Goal: Transaction & Acquisition: Register for event/course

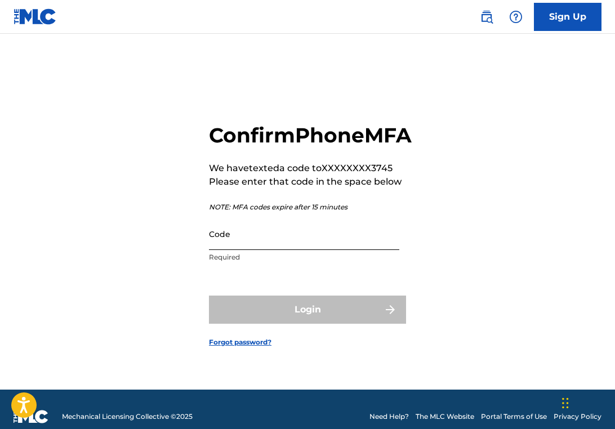
click at [236, 250] on input "Code" at bounding box center [304, 234] width 190 height 32
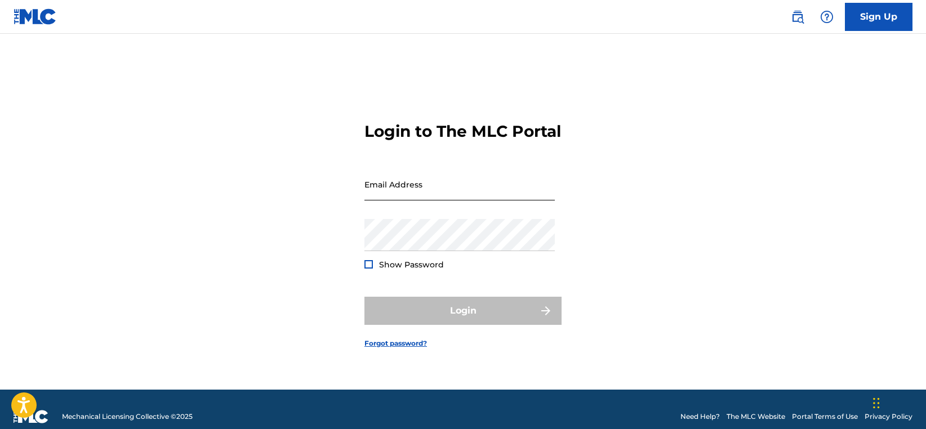
click at [430, 197] on input "Email Address" at bounding box center [459, 184] width 190 height 32
type input "[EMAIL_ADDRESS][DOMAIN_NAME]"
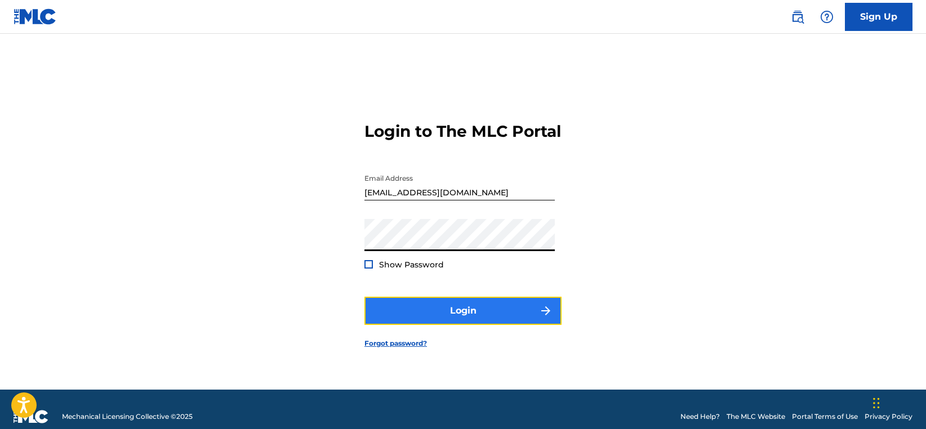
click at [413, 320] on button "Login" at bounding box center [462, 311] width 197 height 28
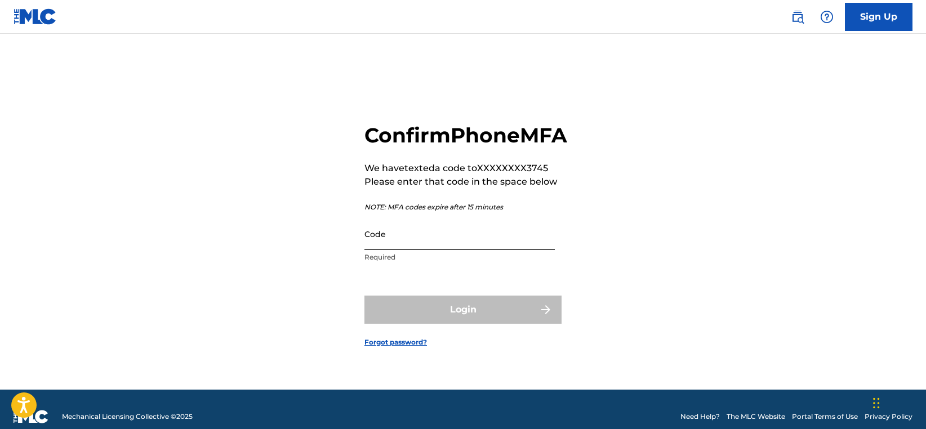
click at [422, 250] on input "Code" at bounding box center [459, 234] width 190 height 32
paste input "536420"
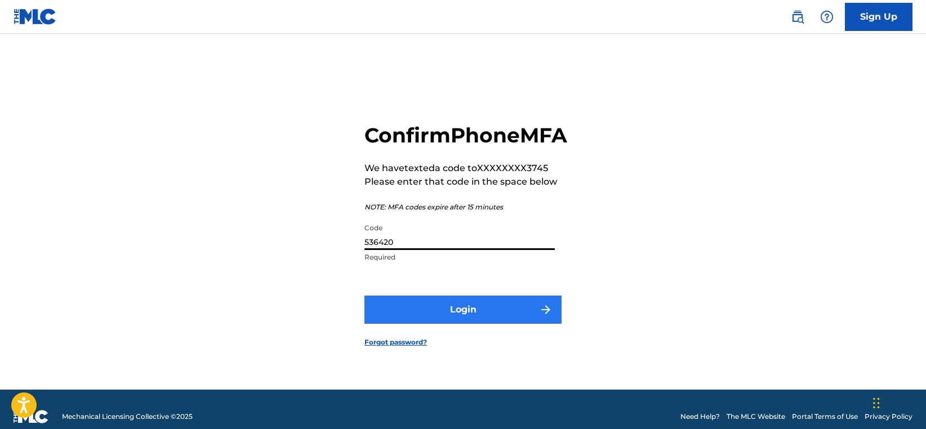
type input "536420"
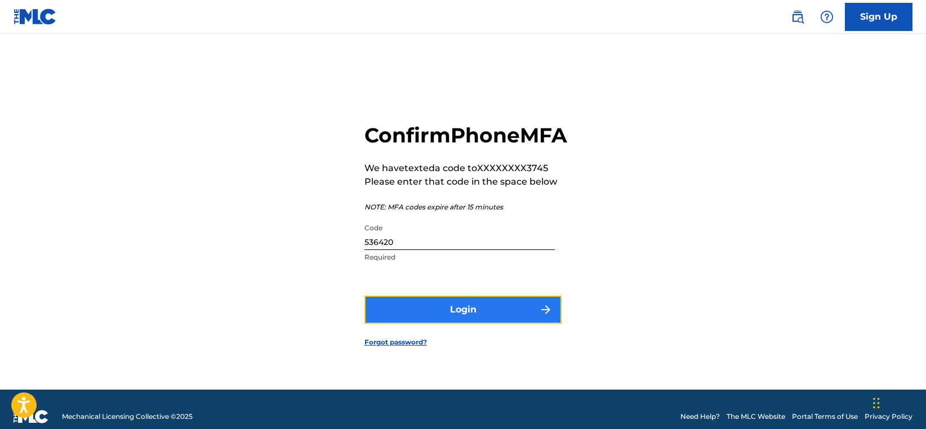
click at [419, 324] on button "Login" at bounding box center [462, 310] width 197 height 28
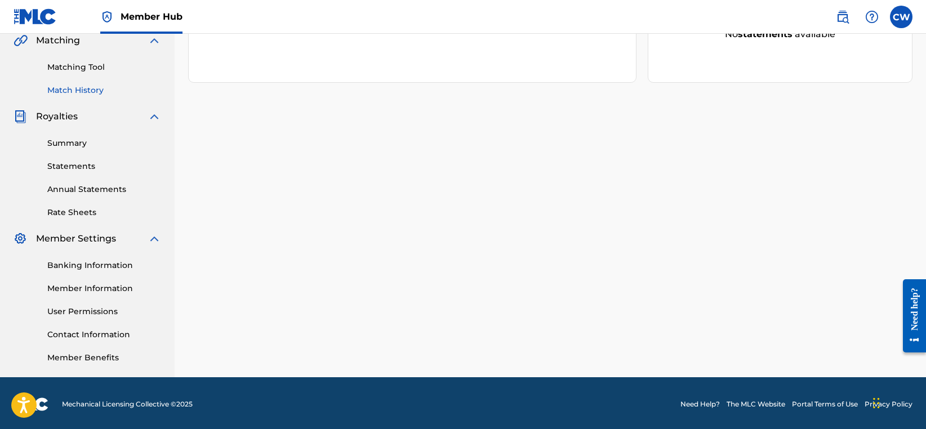
scroll to position [269, 0]
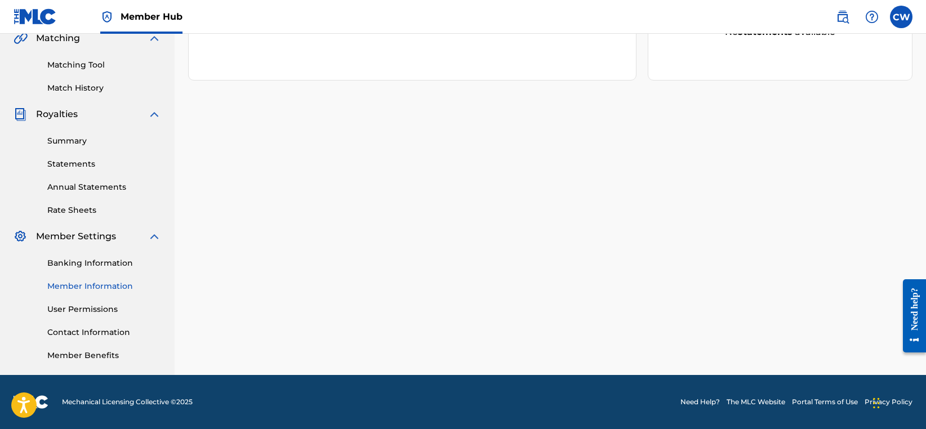
click at [99, 283] on link "Member Information" at bounding box center [104, 286] width 114 height 12
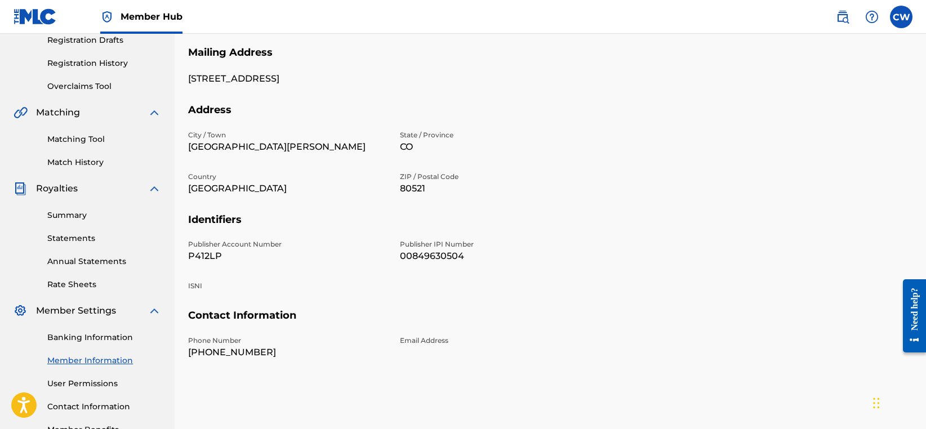
scroll to position [239, 0]
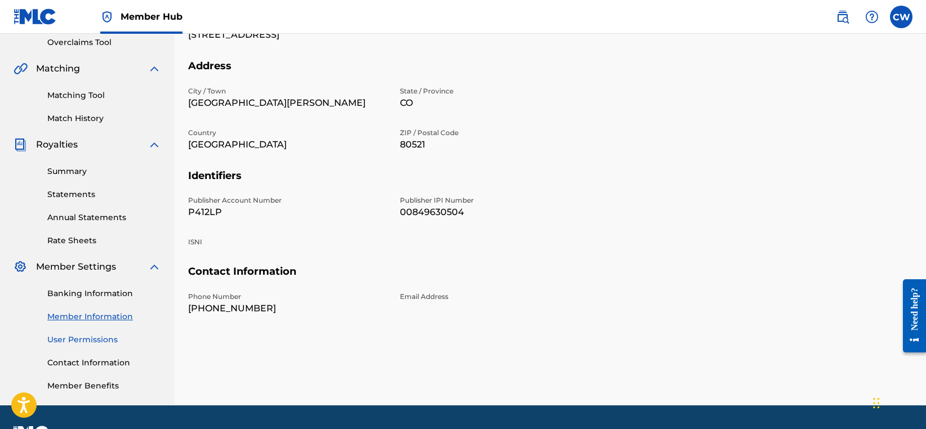
click at [101, 335] on link "User Permissions" at bounding box center [104, 340] width 114 height 12
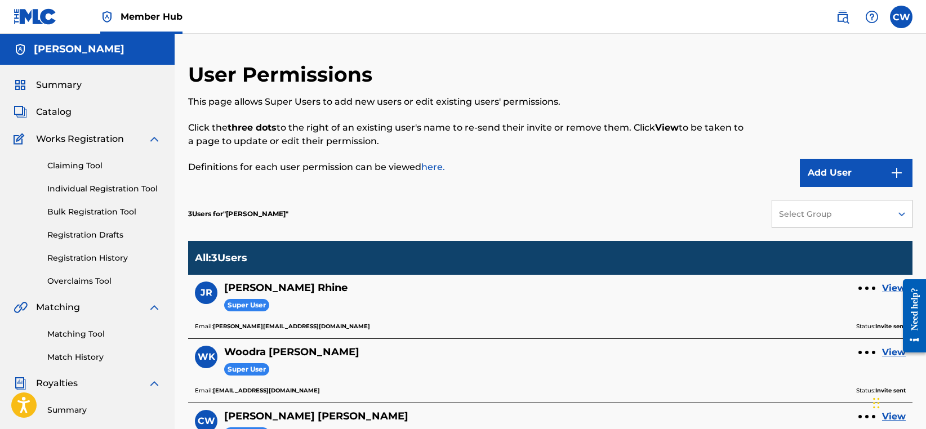
click at [834, 215] on div "Select Group" at bounding box center [831, 214] width 105 height 12
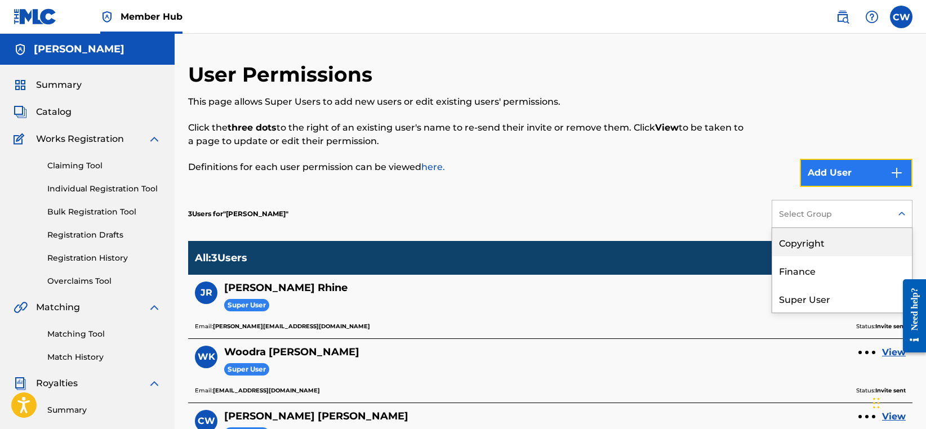
click at [838, 159] on button "Add User" at bounding box center [856, 173] width 113 height 28
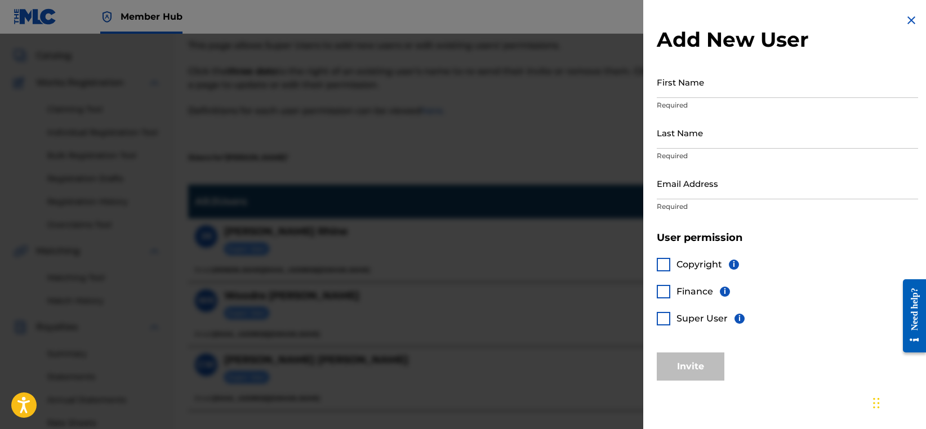
scroll to position [52, 0]
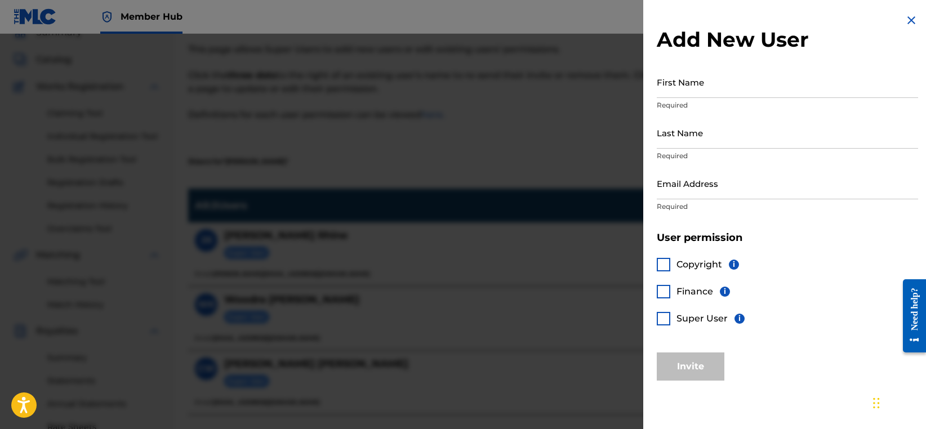
click at [579, 307] on div at bounding box center [463, 248] width 926 height 429
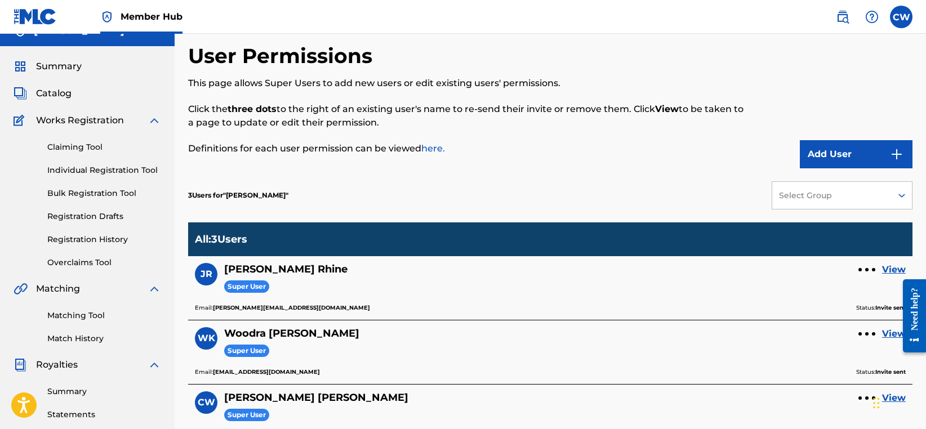
scroll to position [0, 0]
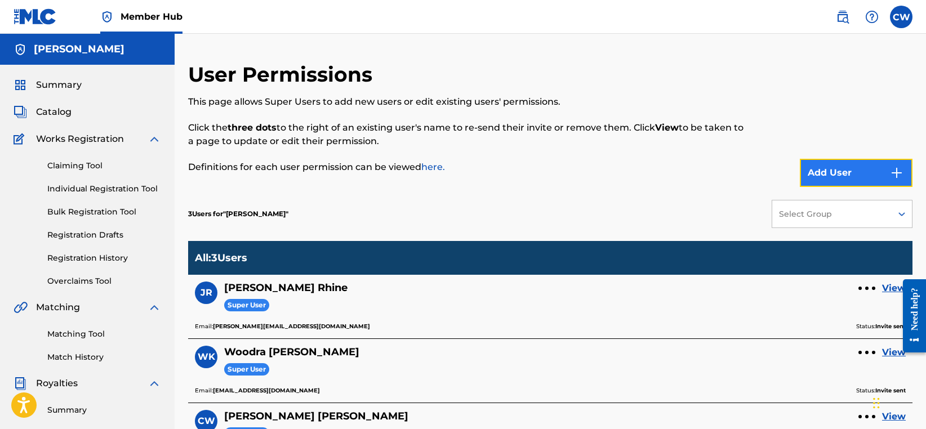
click at [886, 169] on button "Add User" at bounding box center [856, 173] width 113 height 28
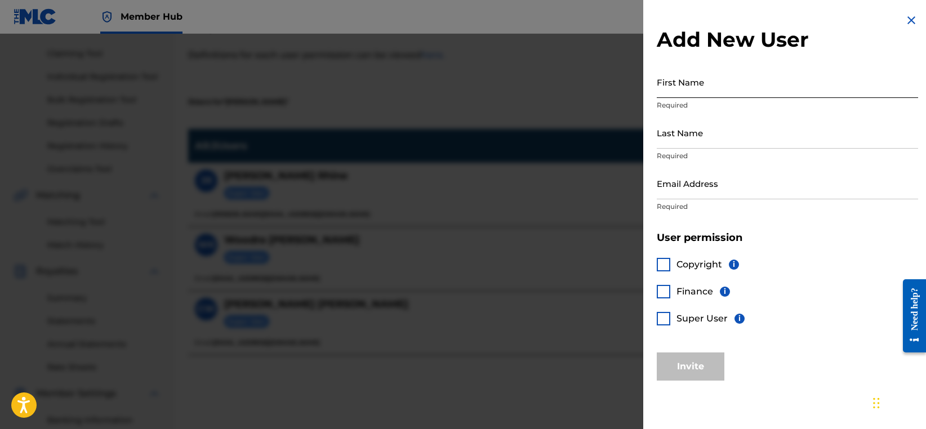
scroll to position [205, 0]
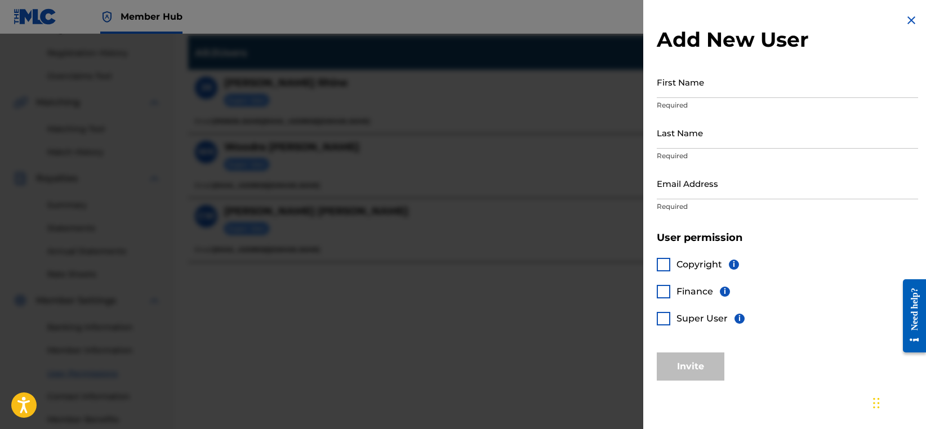
click at [905, 25] on img at bounding box center [911, 21] width 14 height 14
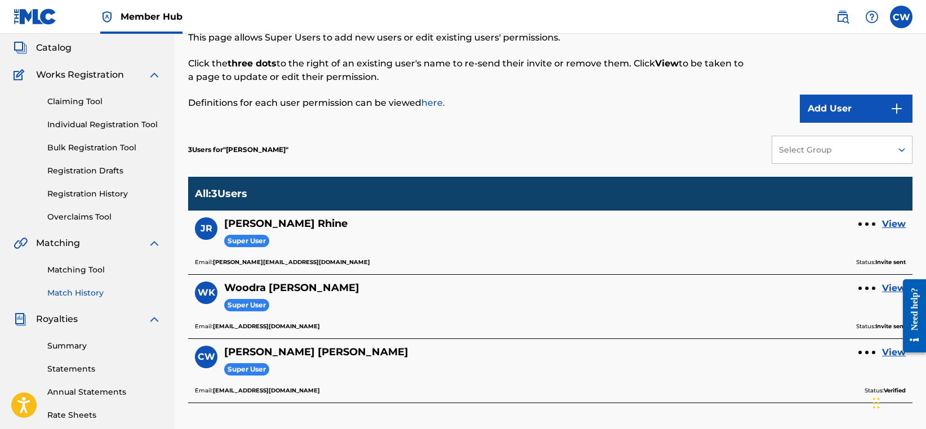
scroll to position [0, 0]
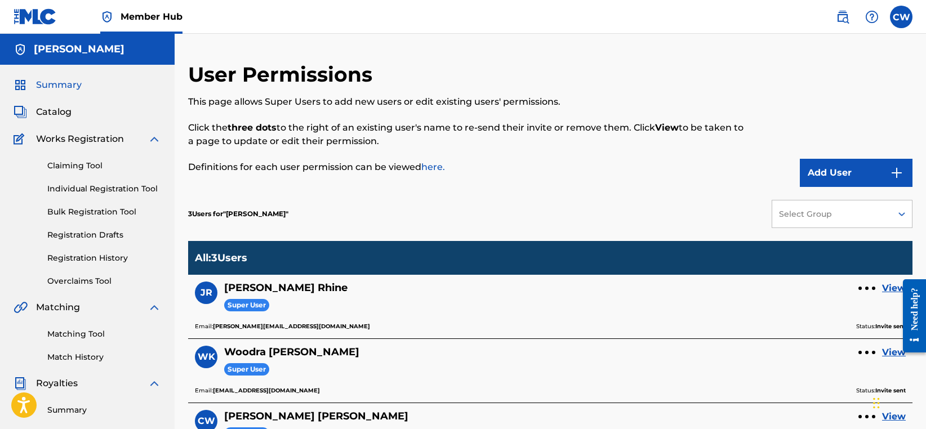
click at [68, 79] on span "Summary" at bounding box center [59, 85] width 46 height 14
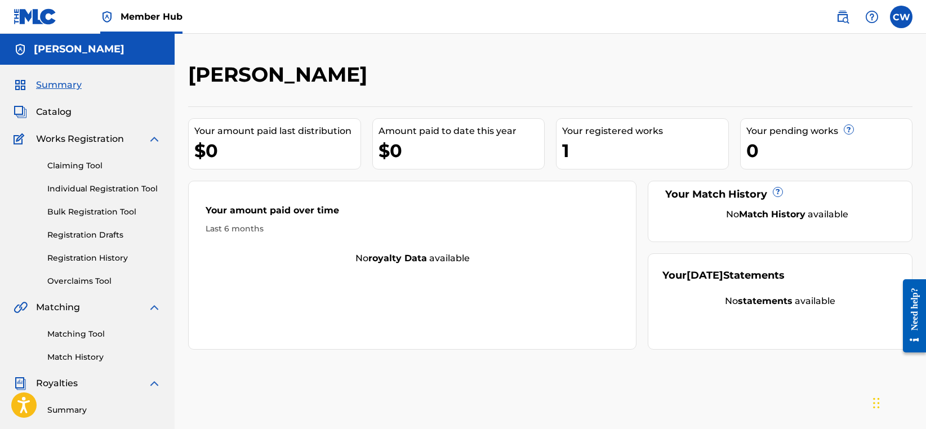
click at [168, 14] on span "Member Hub" at bounding box center [151, 16] width 62 height 13
click at [904, 15] on label at bounding box center [901, 17] width 23 height 23
click at [901, 17] on input "CW [PERSON_NAME] [EMAIL_ADDRESS][DOMAIN_NAME] Notification Preferences Profile …" at bounding box center [901, 17] width 0 height 0
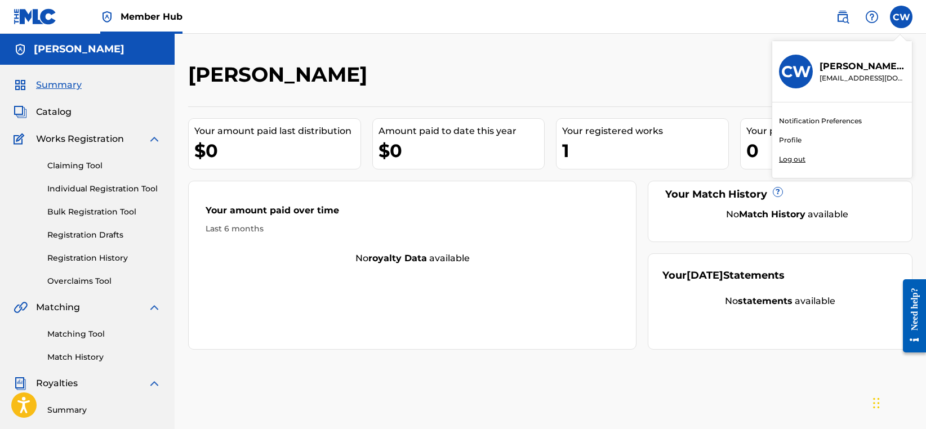
click at [794, 139] on link "Profile" at bounding box center [790, 140] width 23 height 10
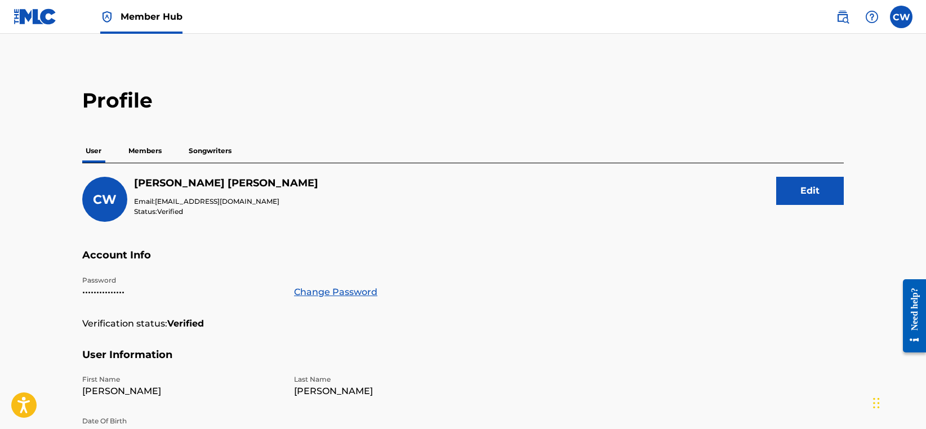
click at [150, 149] on p "Members" at bounding box center [145, 151] width 40 height 24
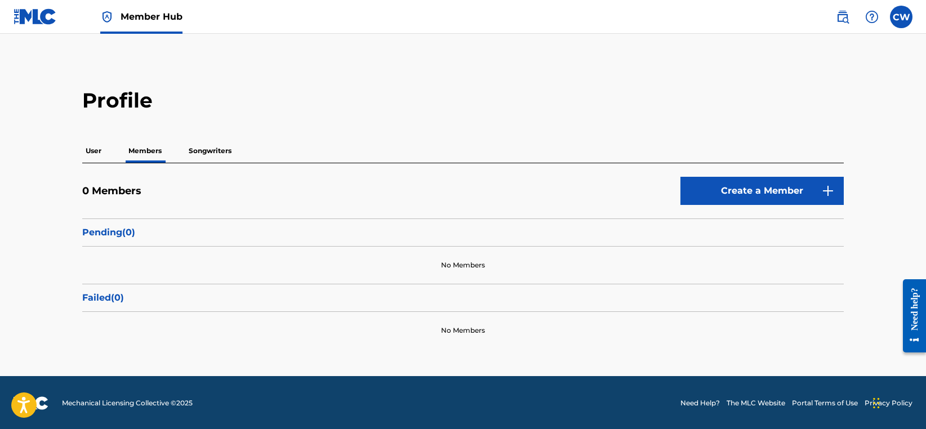
click at [213, 146] on p "Songwriters" at bounding box center [210, 151] width 50 height 24
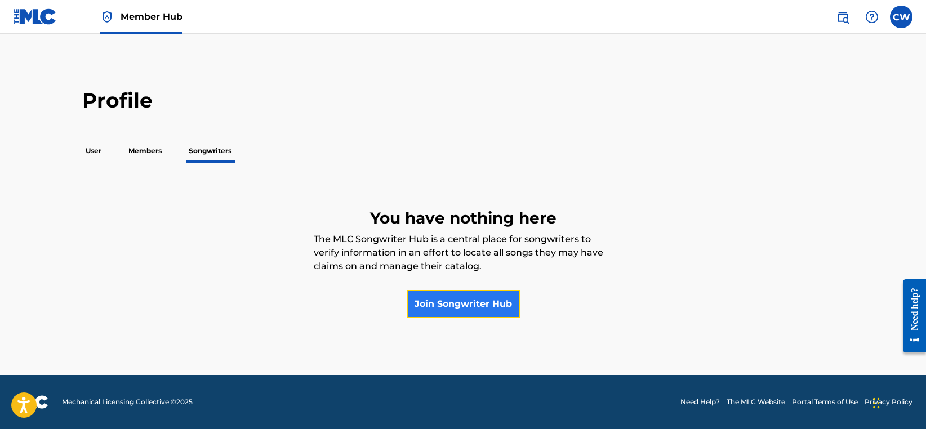
click at [453, 310] on link "Join Songwriter Hub" at bounding box center [463, 304] width 113 height 28
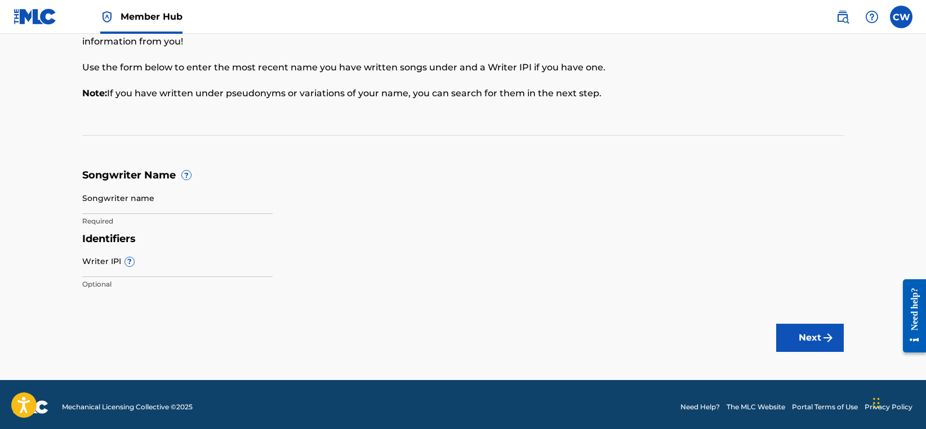
scroll to position [69, 0]
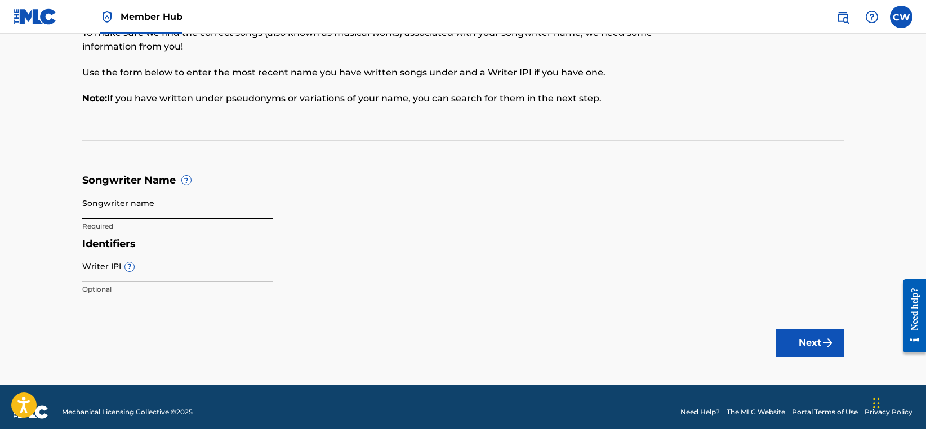
click at [142, 207] on input "Songwriter name" at bounding box center [177, 203] width 190 height 32
paste input "[PERSON_NAME] [PERSON_NAME]"
click at [162, 211] on input "[PERSON_NAME] [PERSON_NAME]" at bounding box center [177, 203] width 190 height 32
click at [83, 211] on input "[PERSON_NAME]" at bounding box center [177, 203] width 190 height 32
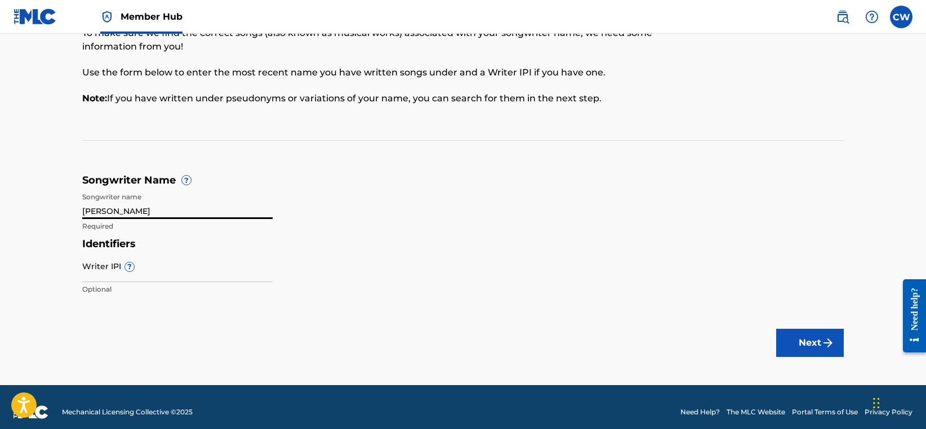
paste input "[PERSON_NAME]"
type input "[PERSON_NAME] [PERSON_NAME]"
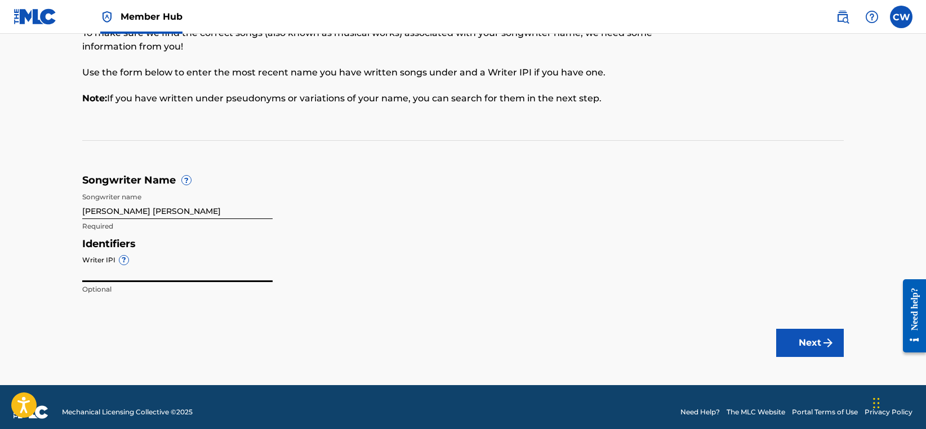
click at [142, 280] on input "Writer IPI ?" at bounding box center [177, 266] width 190 height 32
paste input "849630504"
type input "849630504"
click at [804, 338] on button "Next" at bounding box center [810, 343] width 68 height 28
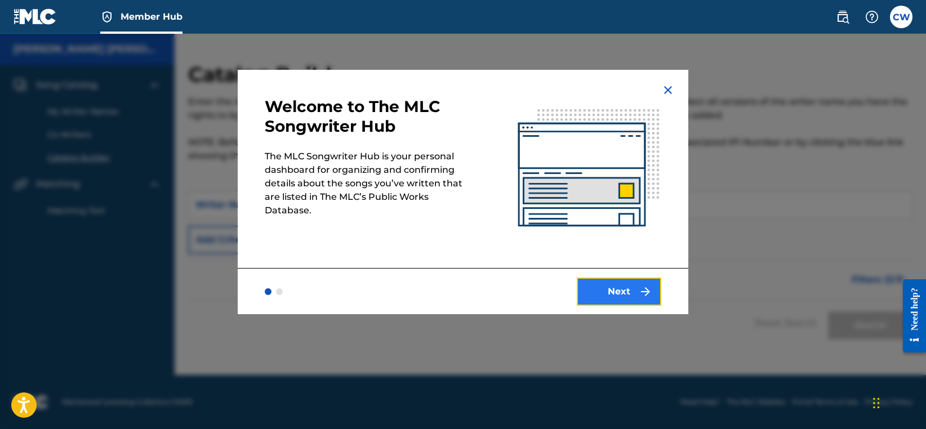
click at [617, 289] on button "Next" at bounding box center [619, 292] width 84 height 28
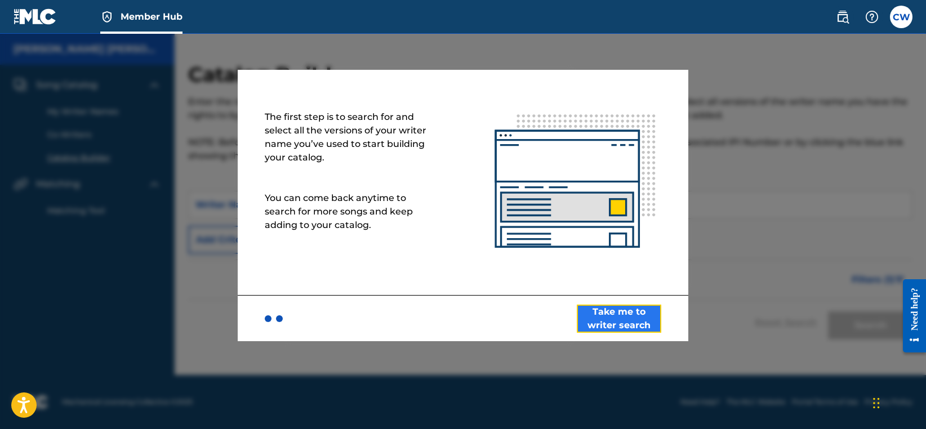
click at [611, 324] on button "Take me to writer search" at bounding box center [619, 319] width 84 height 28
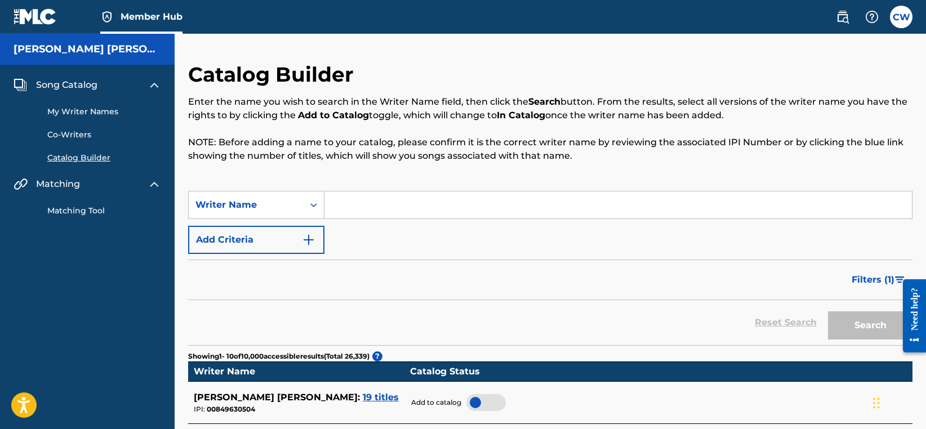
click at [399, 216] on input "Search Form" at bounding box center [617, 204] width 587 height 27
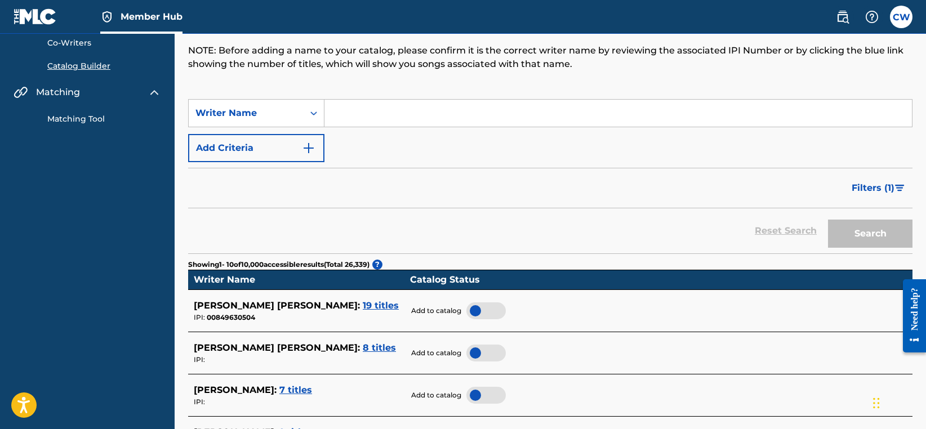
scroll to position [96, 0]
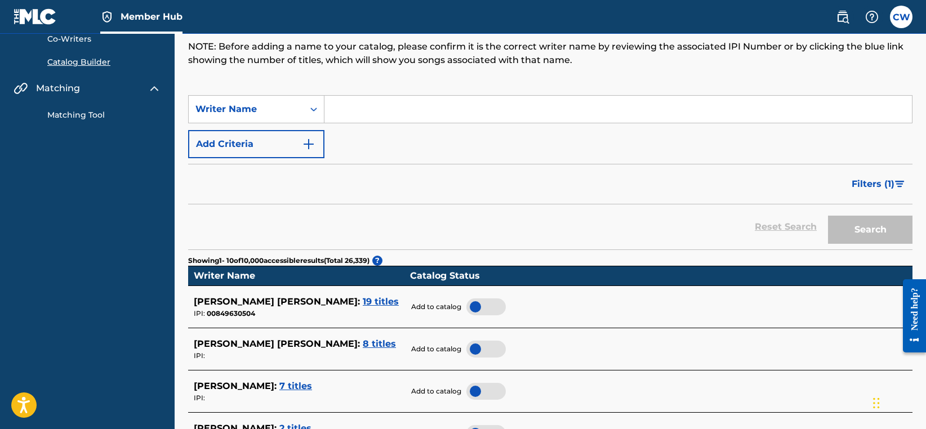
click at [492, 311] on div at bounding box center [485, 306] width 39 height 17
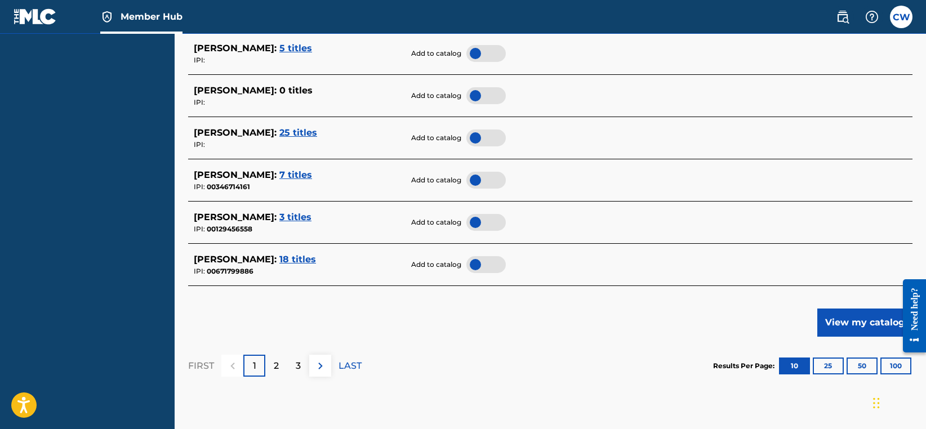
scroll to position [543, 0]
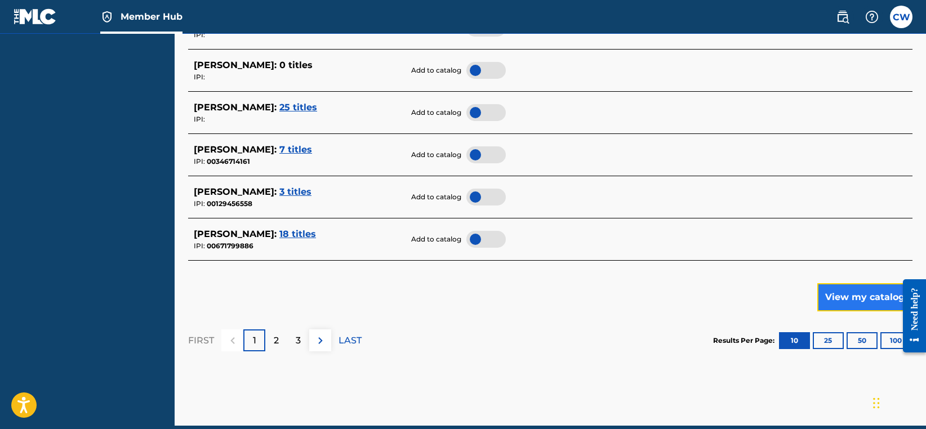
click at [849, 298] on button "View my catalog" at bounding box center [864, 297] width 95 height 28
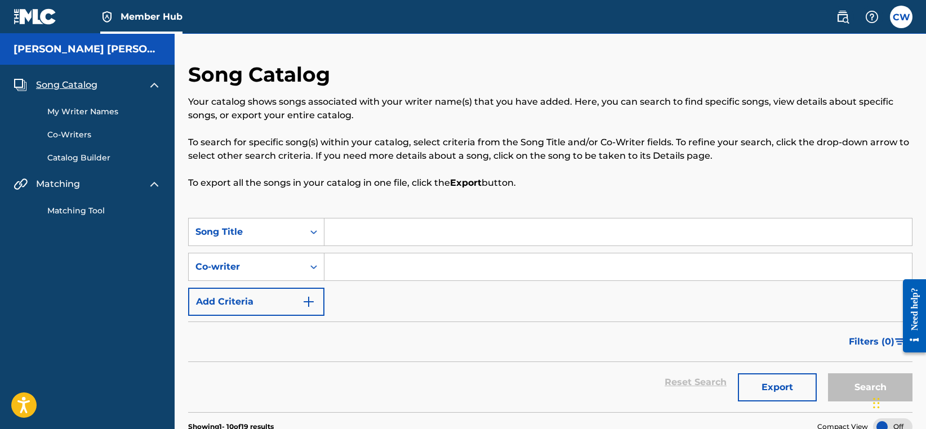
click at [106, 110] on link "My Writer Names" at bounding box center [104, 112] width 114 height 12
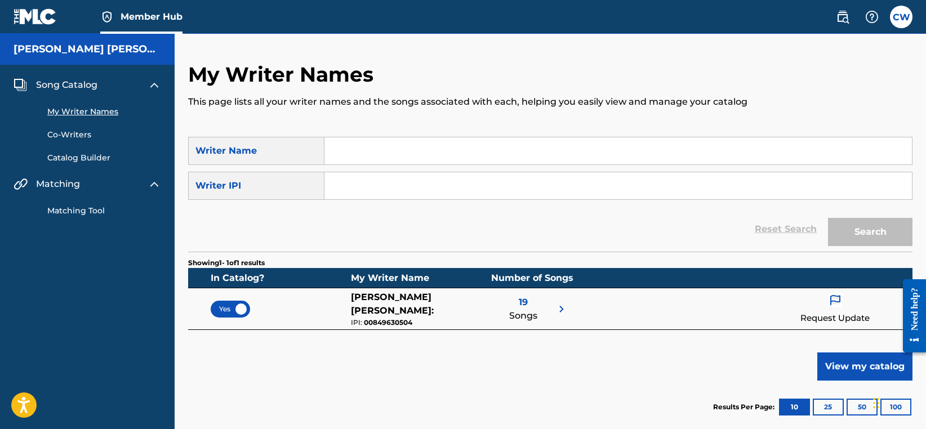
click at [74, 135] on link "Co-Writers" at bounding box center [104, 135] width 114 height 12
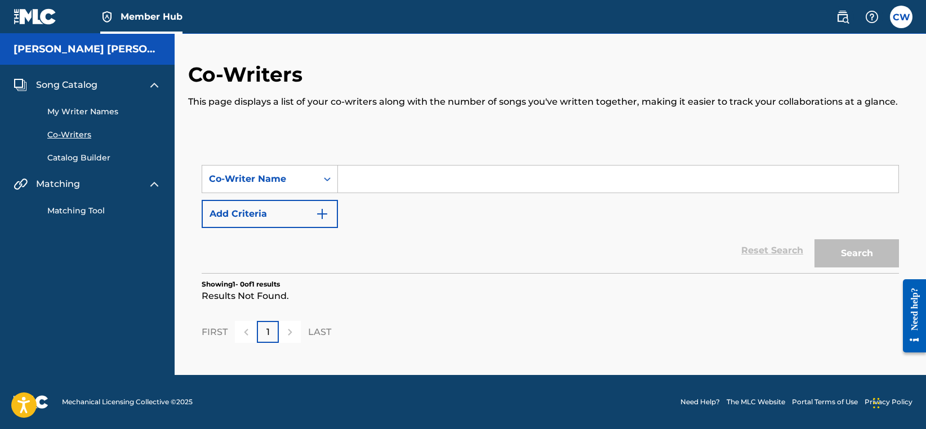
click at [367, 184] on input "Search Form" at bounding box center [618, 179] width 560 height 27
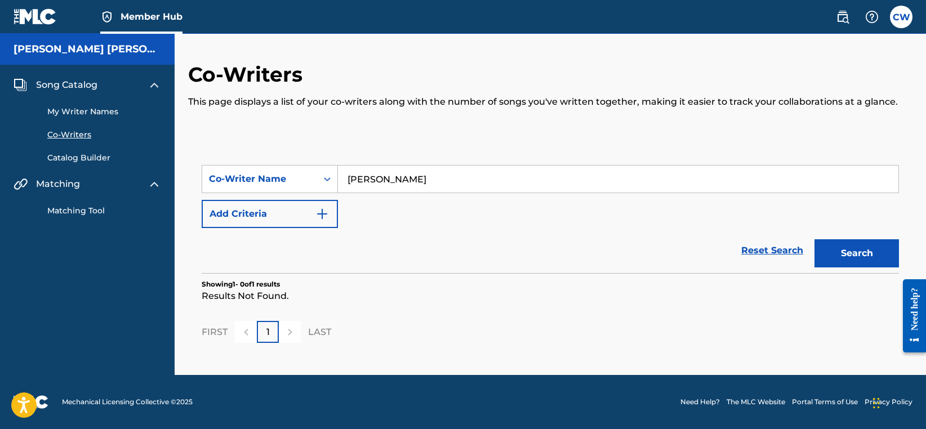
type input "[PERSON_NAME]"
click at [814, 239] on button "Search" at bounding box center [856, 253] width 84 height 28
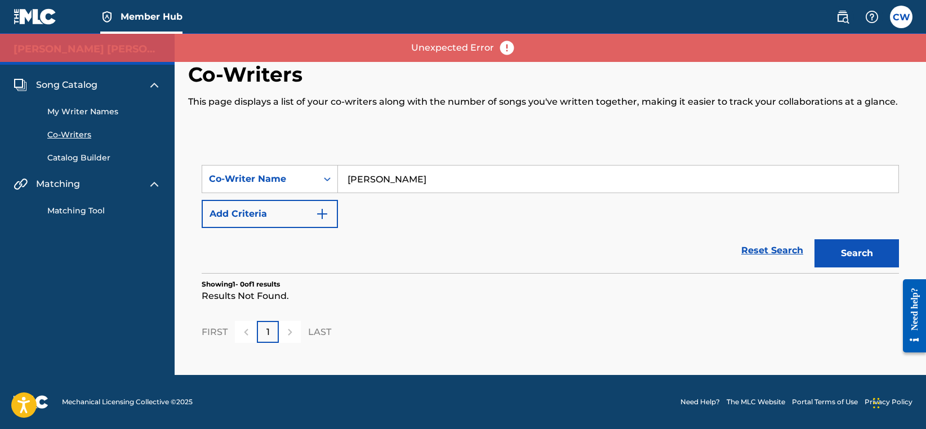
click at [85, 206] on link "Matching Tool" at bounding box center [104, 211] width 114 height 12
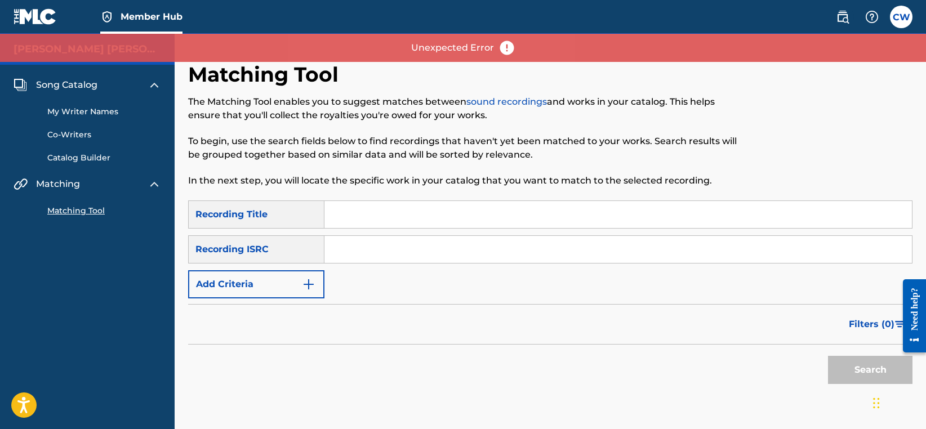
click at [85, 206] on link "Matching Tool" at bounding box center [104, 211] width 114 height 12
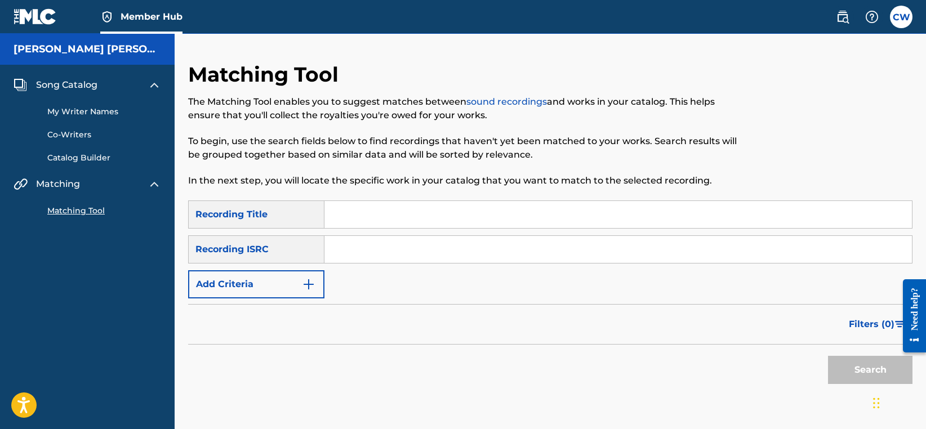
click at [99, 159] on link "Catalog Builder" at bounding box center [104, 158] width 114 height 12
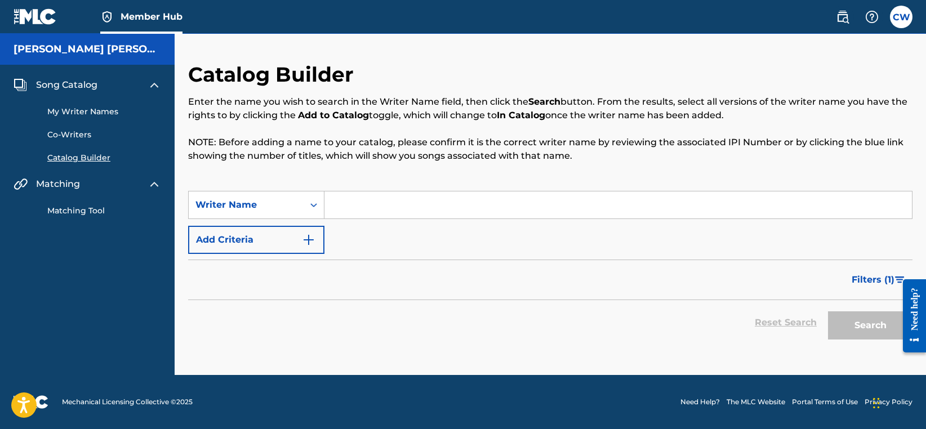
click at [55, 84] on span "Song Catalog" at bounding box center [66, 85] width 61 height 14
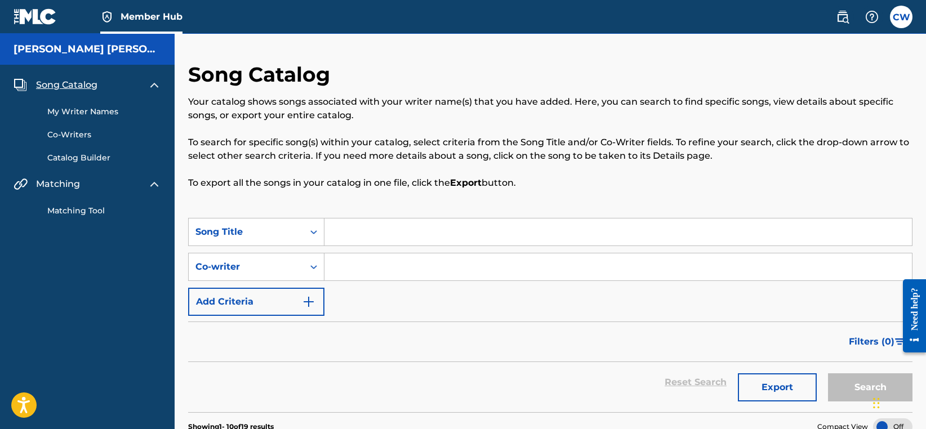
click at [30, 23] on img at bounding box center [35, 16] width 43 height 16
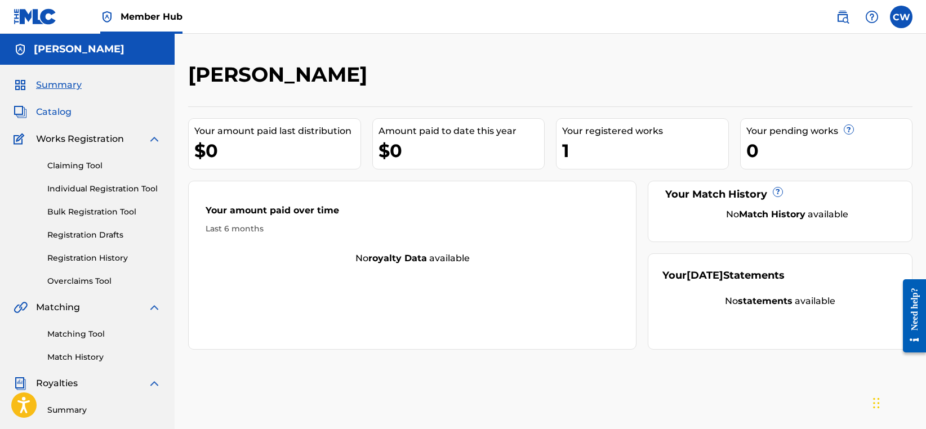
click at [60, 106] on span "Catalog" at bounding box center [53, 112] width 35 height 14
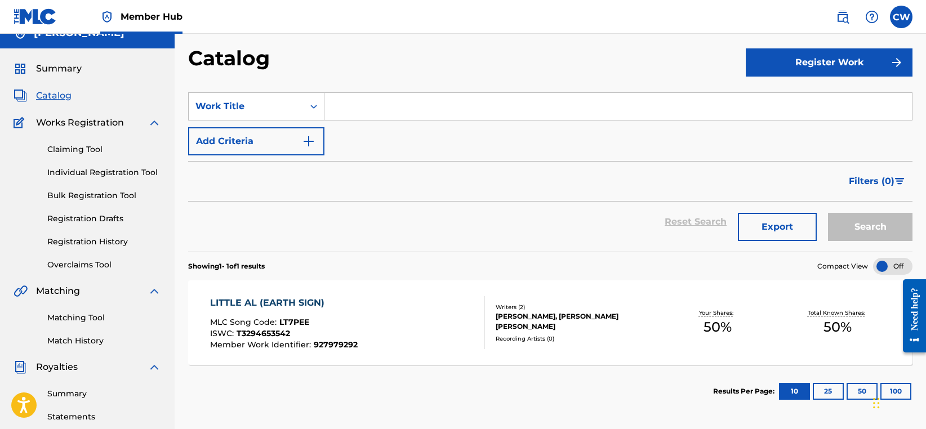
scroll to position [9, 0]
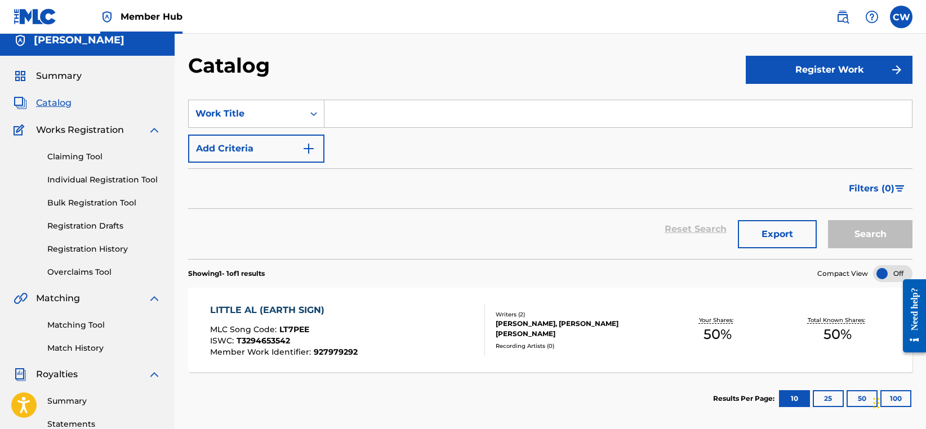
click at [301, 298] on div "LITTLE AL (EARTH SIGN) MLC Song Code : LT7PEE ISWC : T3294653542 Member Work Id…" at bounding box center [550, 330] width 724 height 84
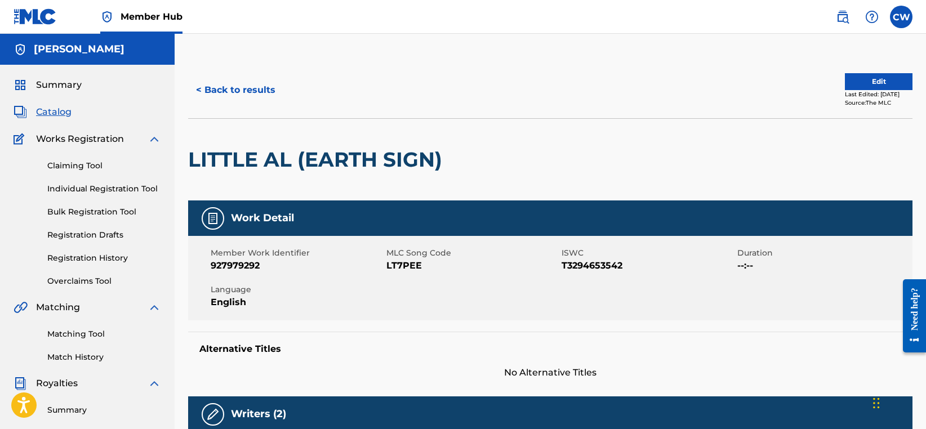
click at [60, 77] on div "Summary Catalog Works Registration Claiming Tool Individual Registration Tool B…" at bounding box center [87, 354] width 175 height 579
click at [59, 80] on span "Summary" at bounding box center [59, 85] width 46 height 14
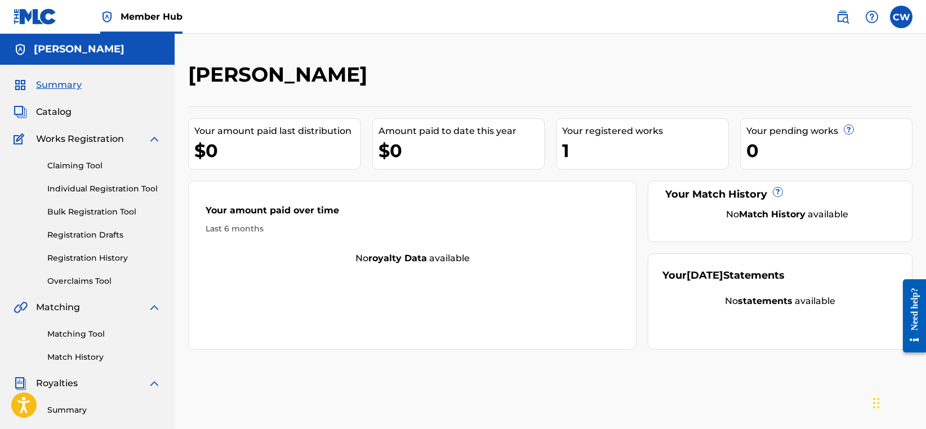
click at [102, 248] on div "Claiming Tool Individual Registration Tool Bulk Registration Tool Registration …" at bounding box center [88, 216] width 148 height 141
click at [98, 251] on div "Claiming Tool Individual Registration Tool Bulk Registration Tool Registration …" at bounding box center [88, 216] width 148 height 141
click at [87, 255] on link "Registration History" at bounding box center [104, 258] width 114 height 12
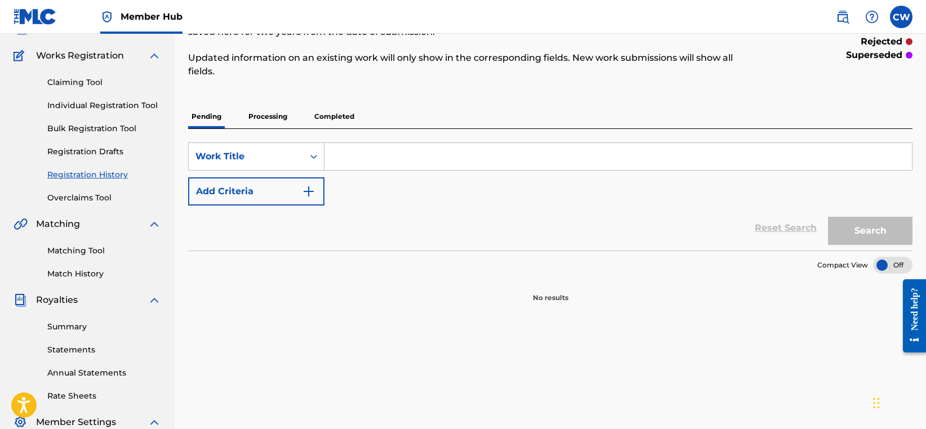
scroll to position [83, 0]
click at [338, 115] on p "Completed" at bounding box center [334, 117] width 47 height 24
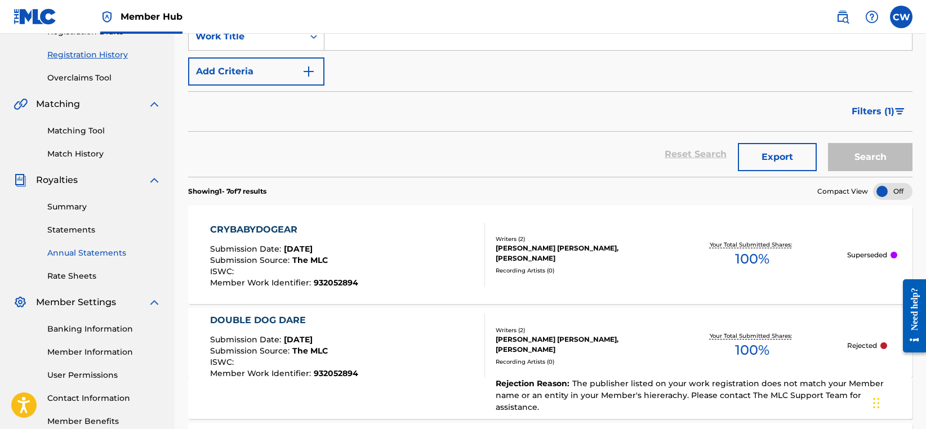
scroll to position [240, 0]
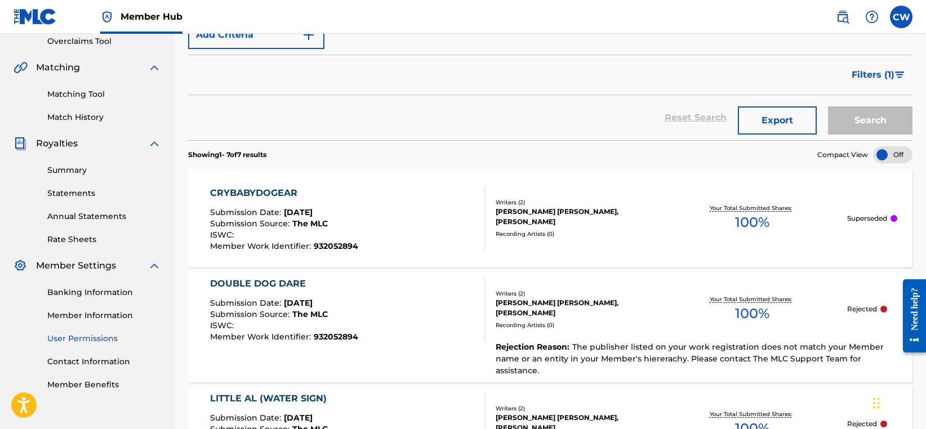
click at [100, 337] on link "User Permissions" at bounding box center [104, 339] width 114 height 12
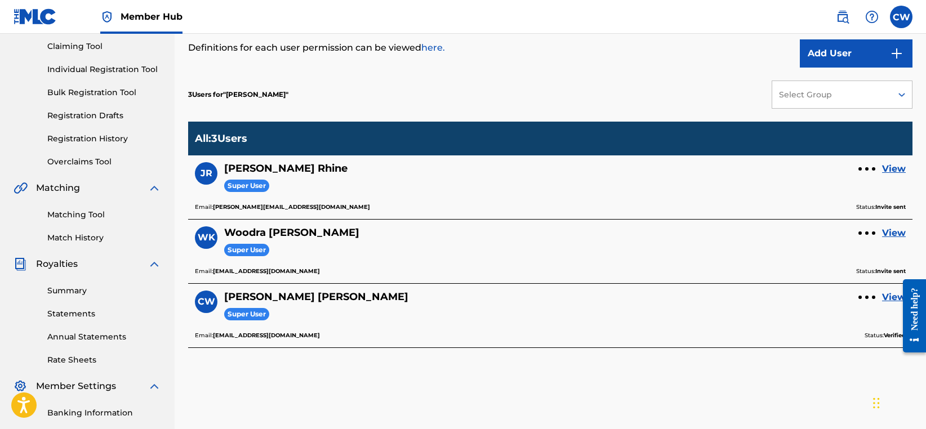
scroll to position [129, 0]
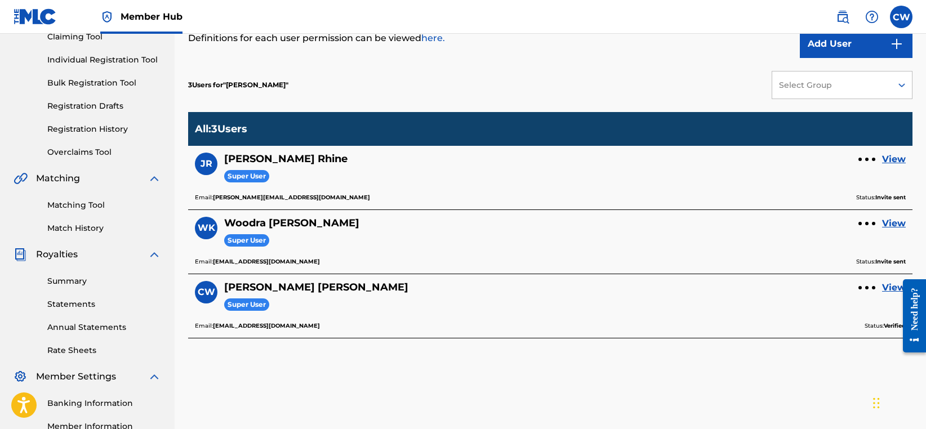
click at [856, 224] on div "[PERSON_NAME] Super User View" at bounding box center [550, 237] width 711 height 40
click at [865, 223] on div at bounding box center [866, 223] width 3 height 3
click at [894, 219] on link "View" at bounding box center [894, 224] width 24 height 14
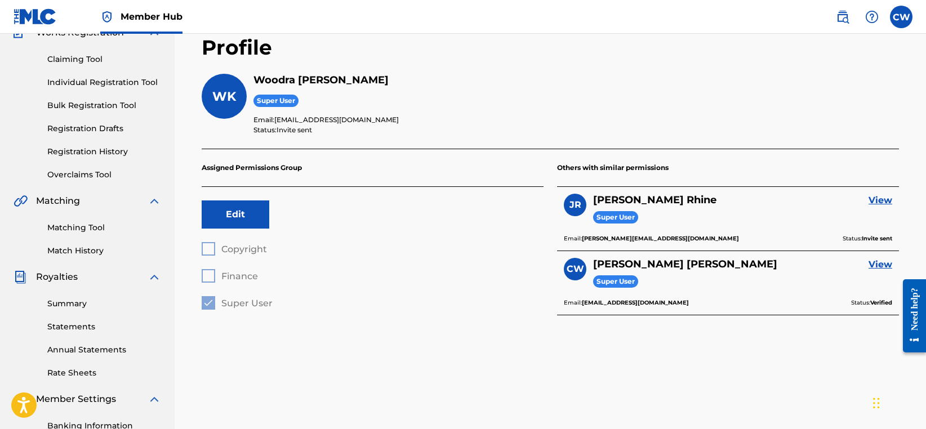
scroll to position [109, 0]
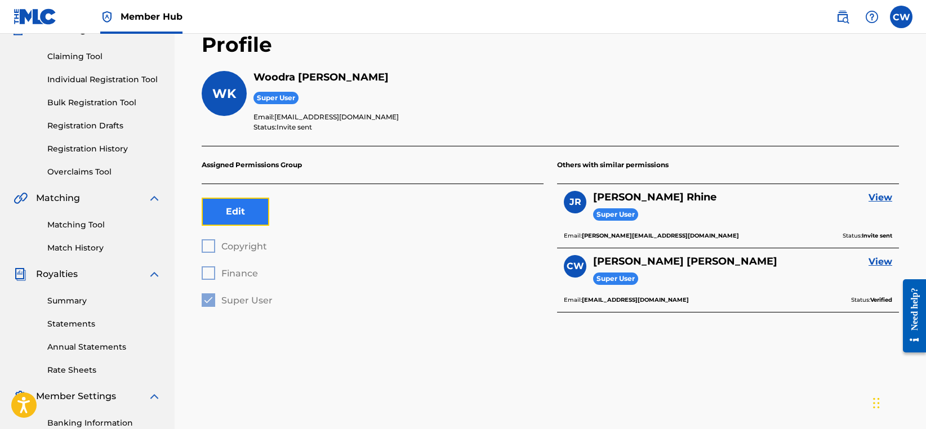
click at [246, 213] on button "Edit" at bounding box center [236, 212] width 68 height 28
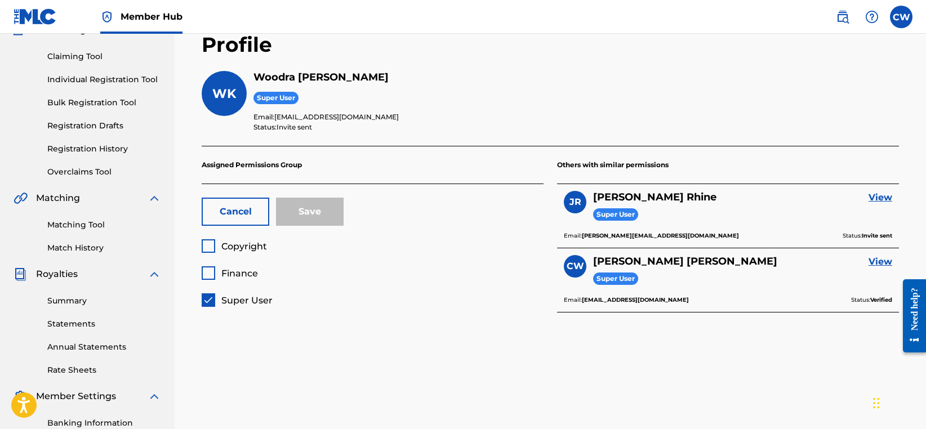
click at [311, 212] on div "Save" at bounding box center [310, 212] width 68 height 28
click at [240, 212] on button "Cancel" at bounding box center [236, 212] width 68 height 28
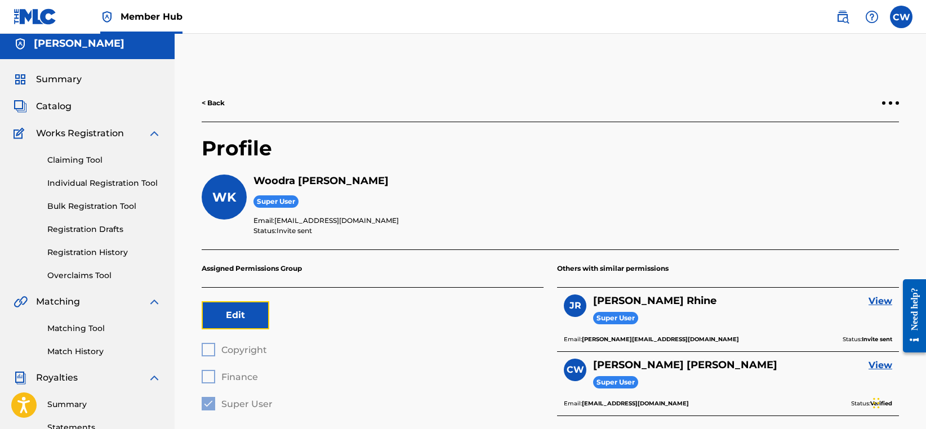
scroll to position [0, 0]
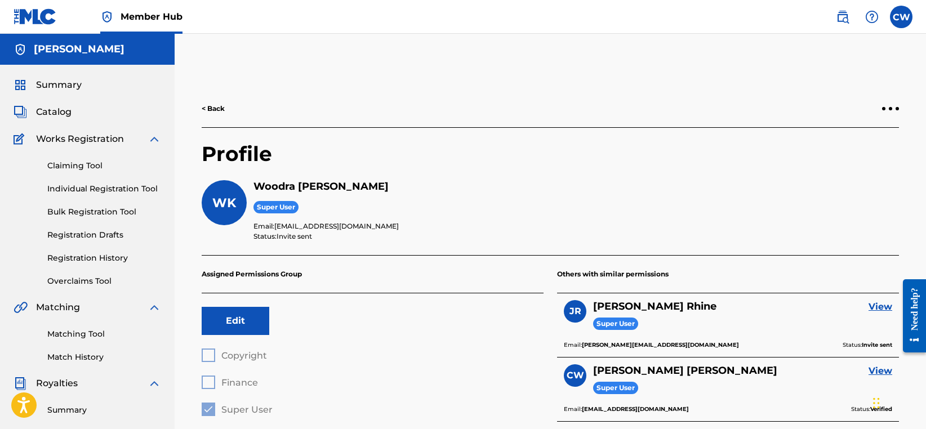
click at [217, 113] on link "< Back" at bounding box center [213, 109] width 23 height 10
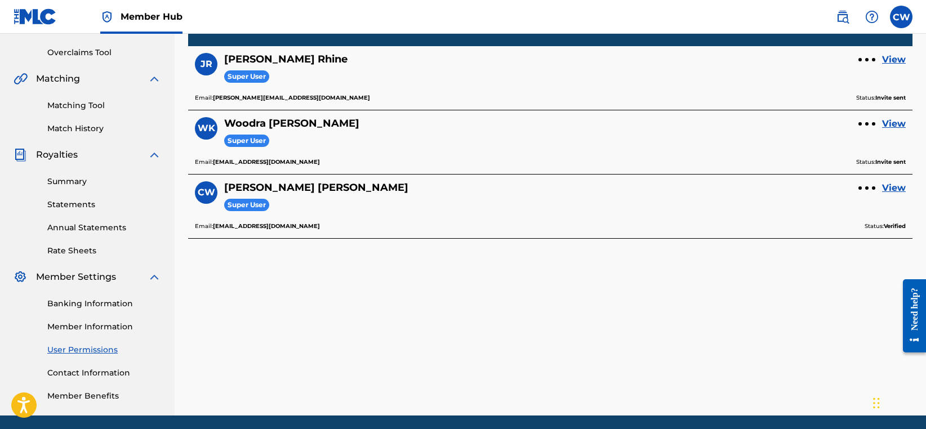
scroll to position [269, 0]
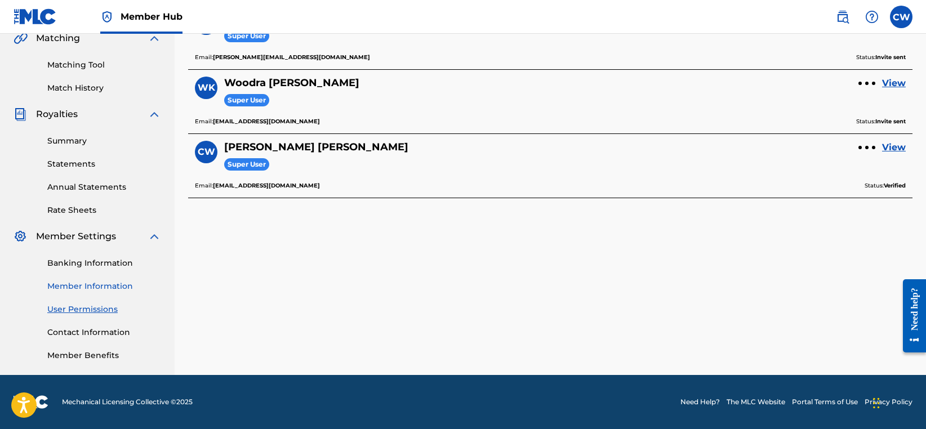
click at [102, 285] on link "Member Information" at bounding box center [104, 286] width 114 height 12
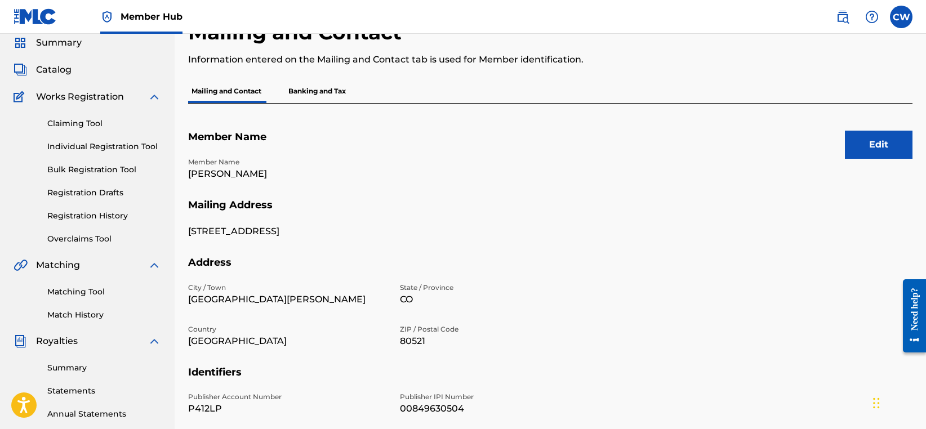
scroll to position [29, 0]
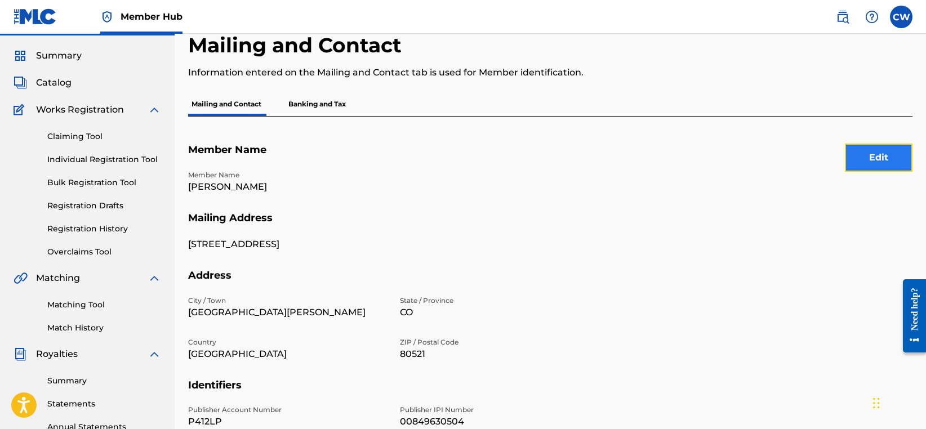
click at [884, 154] on button "Edit" at bounding box center [879, 158] width 68 height 28
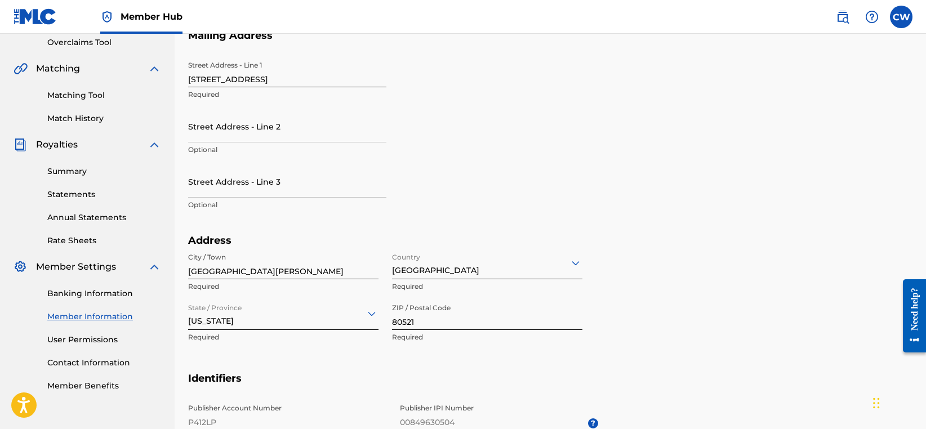
scroll to position [343, 0]
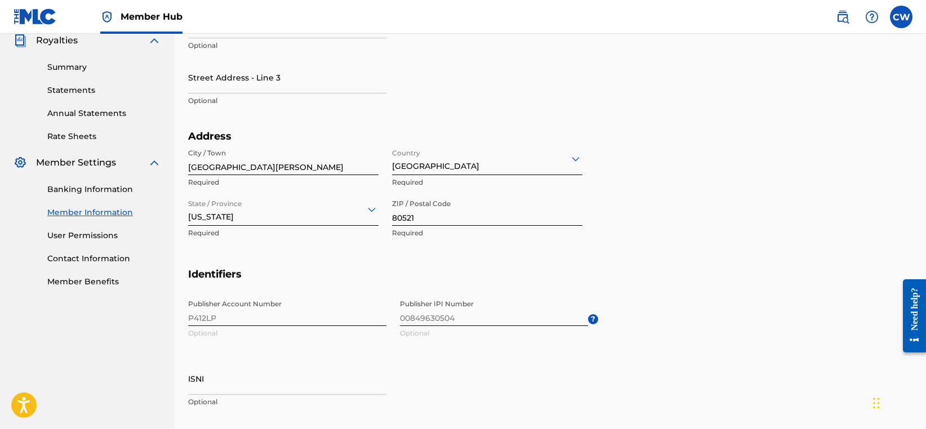
click at [523, 315] on span "Publisher IPI Number 00849630504 Optional ?" at bounding box center [499, 319] width 198 height 51
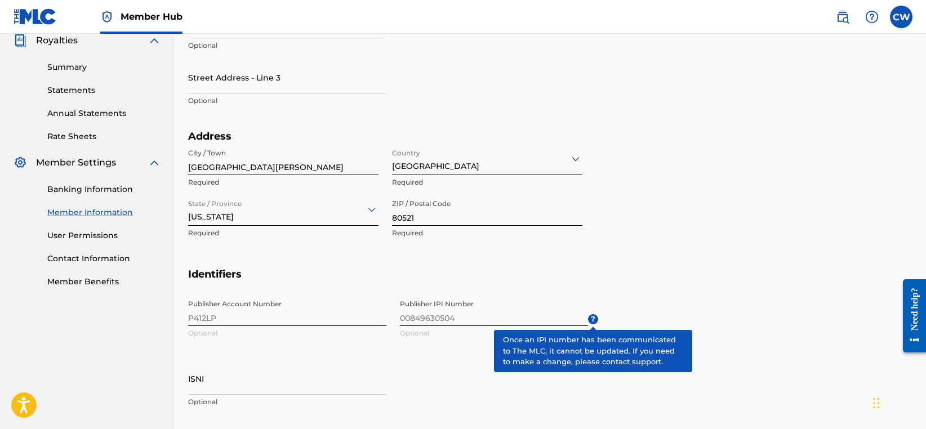
click at [593, 320] on span "?" at bounding box center [593, 319] width 10 height 10
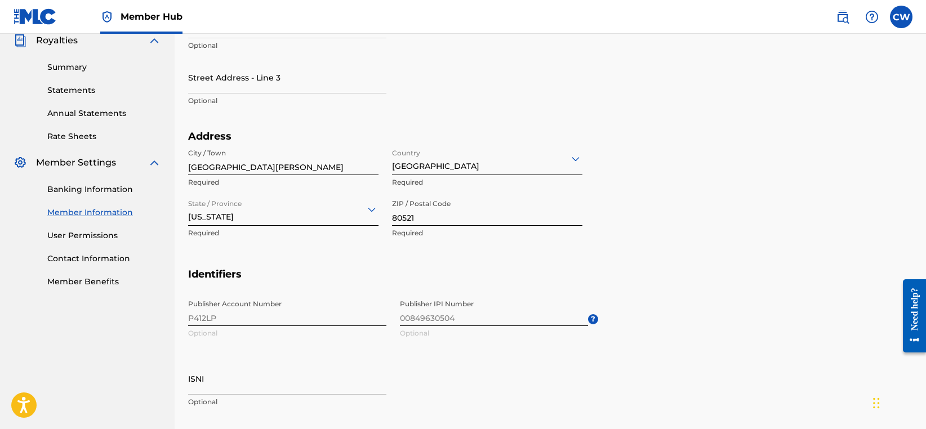
drag, startPoint x: 234, startPoint y: 318, endPoint x: 185, endPoint y: 318, distance: 49.0
click at [185, 318] on div "Mailing and Contact Information entered on the Mailing and Contact tab is used …" at bounding box center [550, 136] width 751 height 834
click at [209, 318] on div "Publisher Account Number P412LP Optional Publisher IPI Number 00849630504 Optio…" at bounding box center [393, 362] width 410 height 137
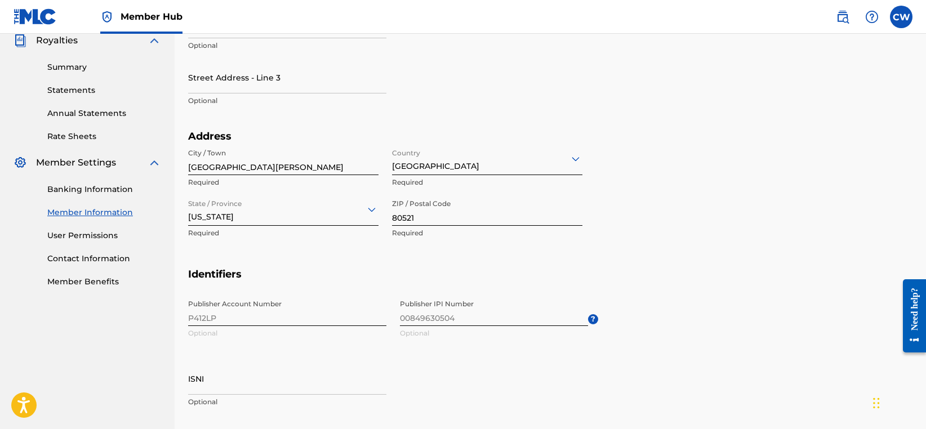
click at [209, 318] on div "Publisher Account Number P412LP Optional Publisher IPI Number 00849630504 Optio…" at bounding box center [393, 362] width 410 height 137
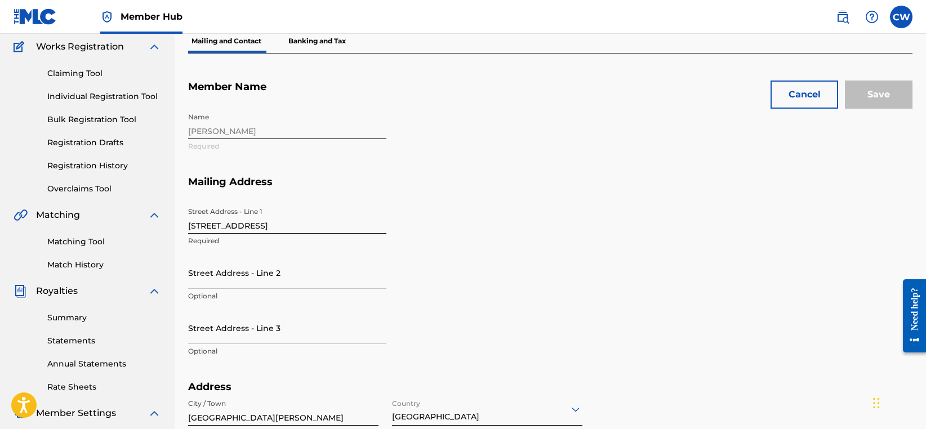
scroll to position [0, 0]
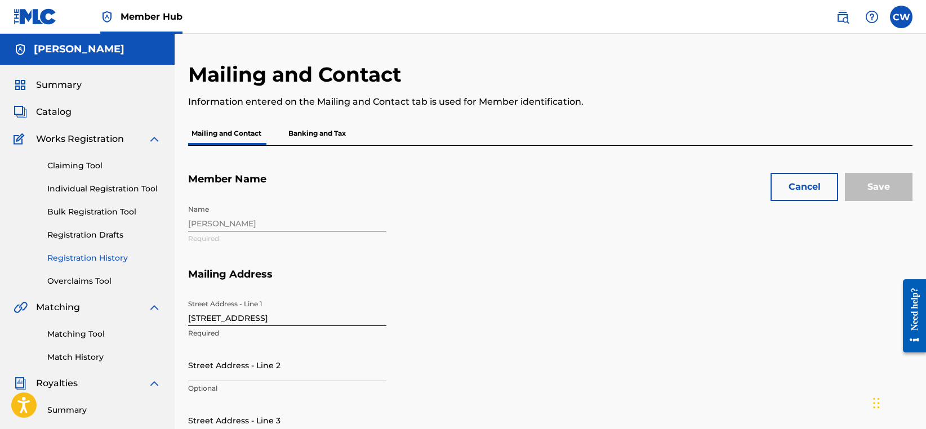
click at [83, 255] on link "Registration History" at bounding box center [104, 258] width 114 height 12
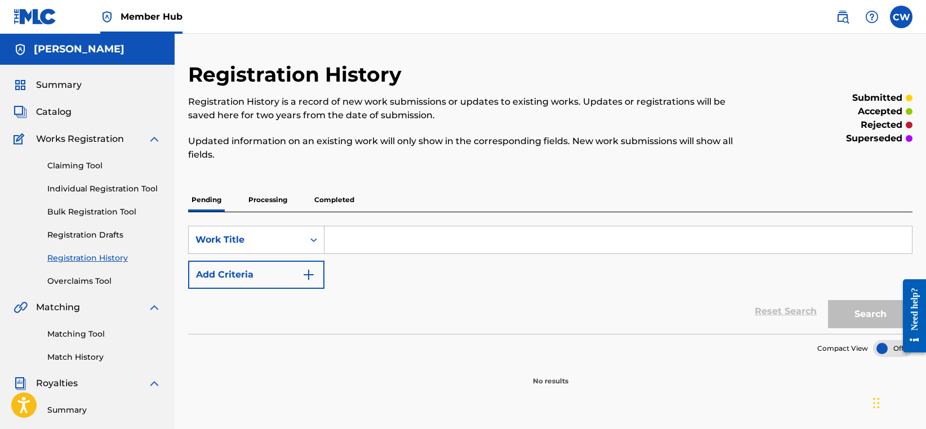
click at [329, 200] on p "Completed" at bounding box center [334, 200] width 47 height 24
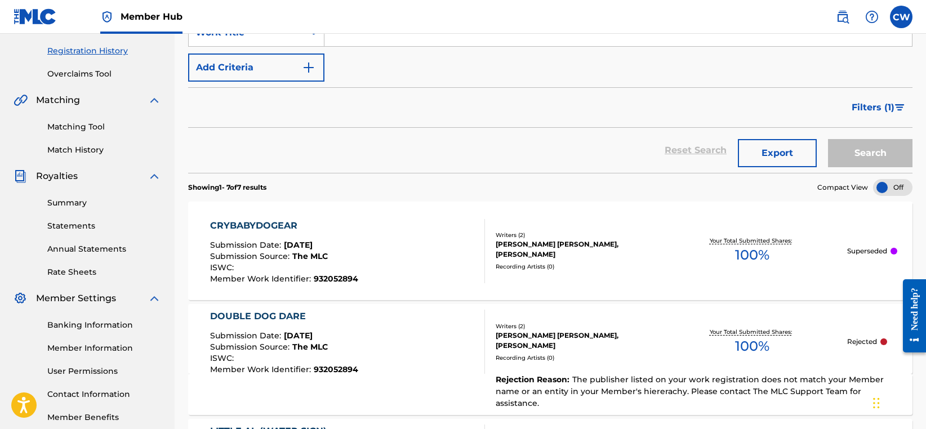
scroll to position [278, 0]
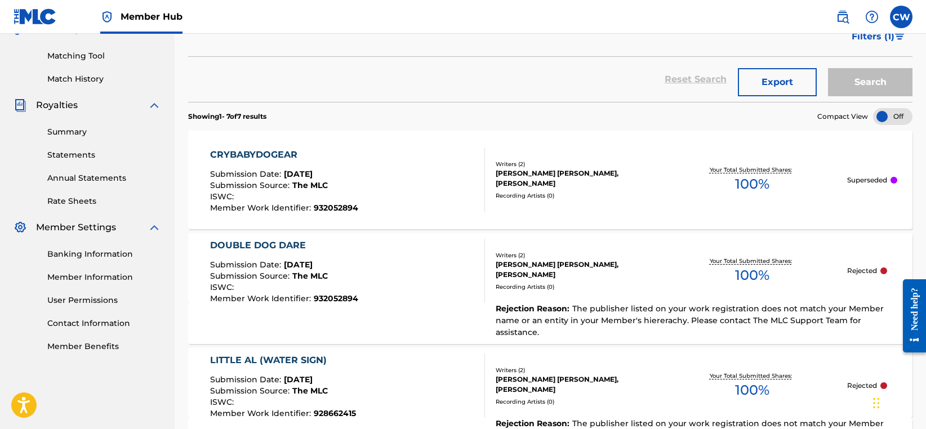
click at [559, 297] on div "DOUBLE DOG DARE Submission Date : [DATE] Submission Source : The MLC ISWC : Mem…" at bounding box center [550, 268] width 724 height 70
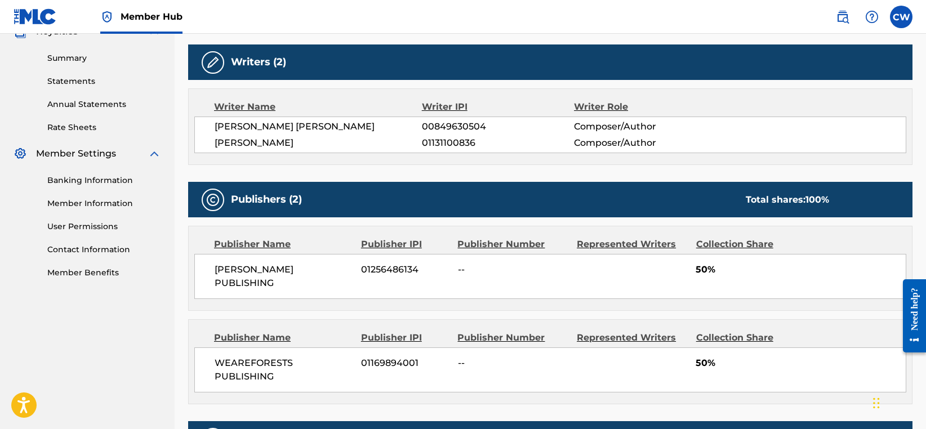
scroll to position [368, 0]
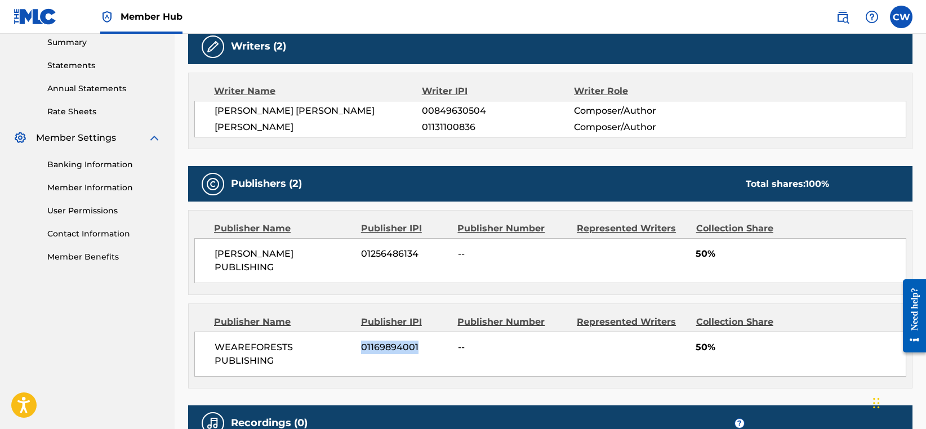
drag, startPoint x: 423, startPoint y: 346, endPoint x: 363, endPoint y: 346, distance: 60.8
click at [363, 346] on span "01169894001" at bounding box center [405, 348] width 88 height 14
copy span "01169894001"
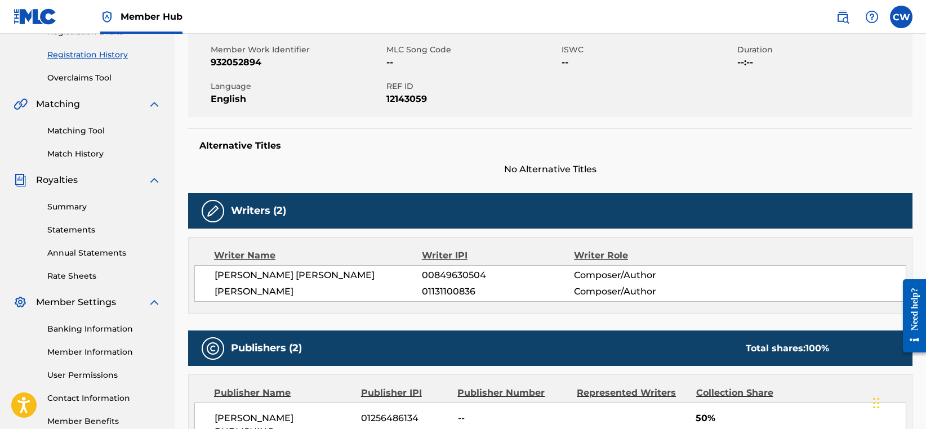
scroll to position [334, 0]
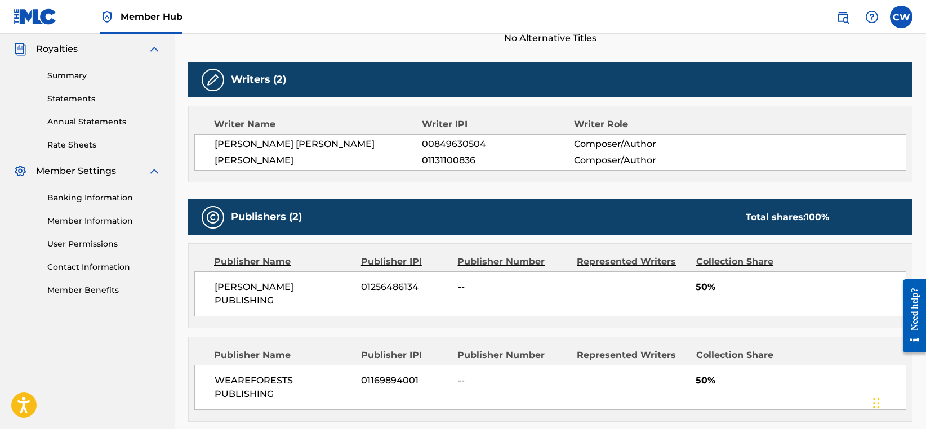
click at [392, 285] on span "01256486134" at bounding box center [405, 287] width 88 height 14
copy span "01256486134"
click at [897, 16] on label at bounding box center [901, 17] width 23 height 23
click at [901, 17] on input "CW [PERSON_NAME] [EMAIL_ADDRESS][DOMAIN_NAME] Notification Preferences Profile …" at bounding box center [901, 17] width 0 height 0
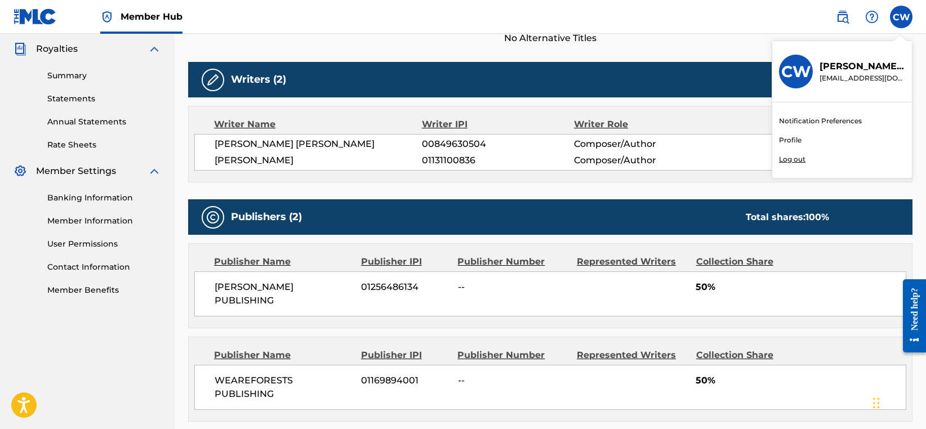
click at [791, 160] on p "Log out" at bounding box center [792, 159] width 26 height 10
click at [901, 17] on input "CW [PERSON_NAME] [EMAIL_ADDRESS][DOMAIN_NAME] Notification Preferences Profile …" at bounding box center [901, 17] width 0 height 0
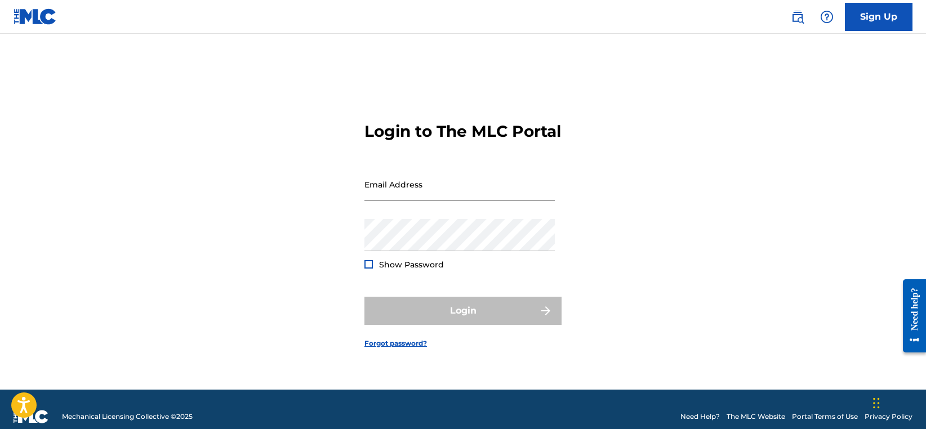
click at [404, 194] on input "Email Address" at bounding box center [459, 184] width 190 height 32
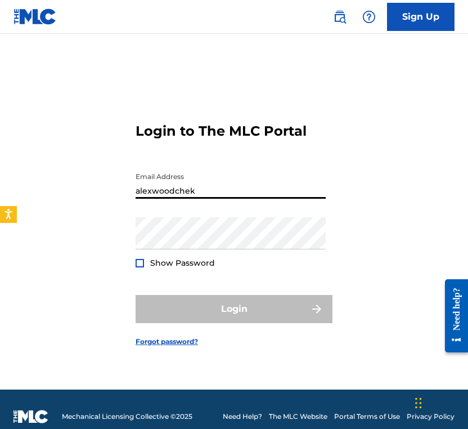
click at [216, 187] on input "alexwoodchek" at bounding box center [231, 183] width 190 height 32
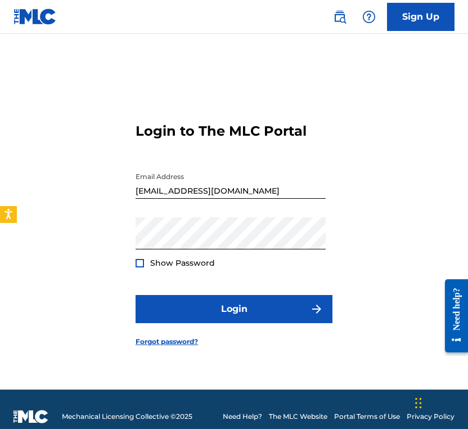
click at [141, 264] on div at bounding box center [140, 263] width 8 height 8
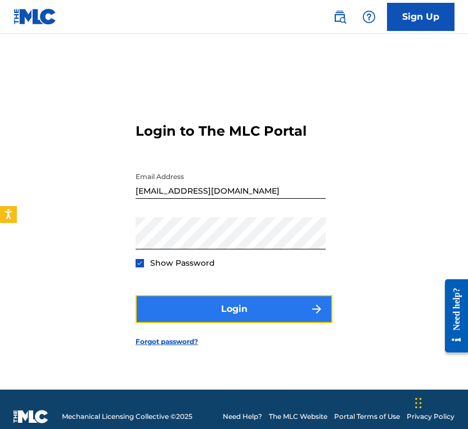
click at [195, 310] on button "Login" at bounding box center [234, 309] width 197 height 28
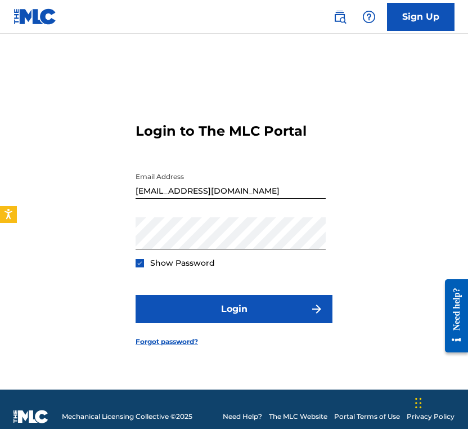
click at [152, 193] on input "[EMAIL_ADDRESS][DOMAIN_NAME]" at bounding box center [231, 183] width 190 height 32
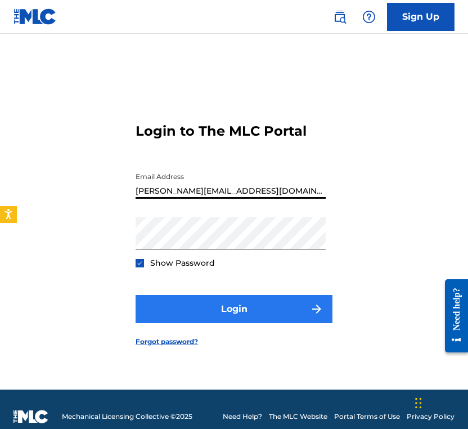
type input "[PERSON_NAME][EMAIL_ADDRESS][DOMAIN_NAME]"
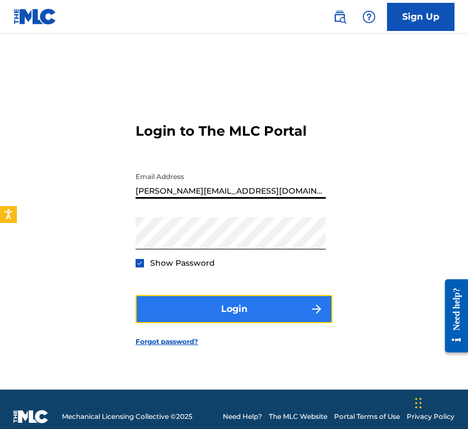
click at [195, 316] on button "Login" at bounding box center [234, 309] width 197 height 28
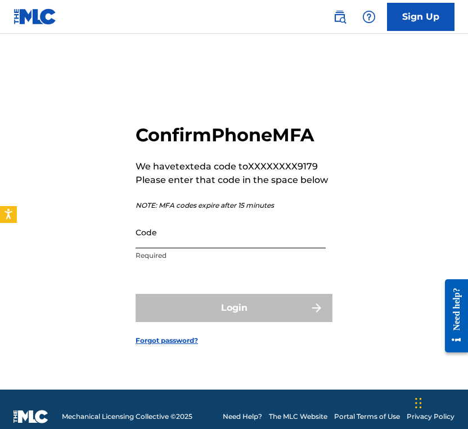
click at [203, 244] on input "Code" at bounding box center [231, 232] width 190 height 32
paste input "796091"
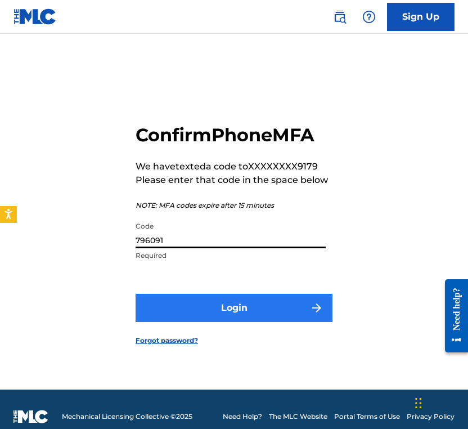
type input "796091"
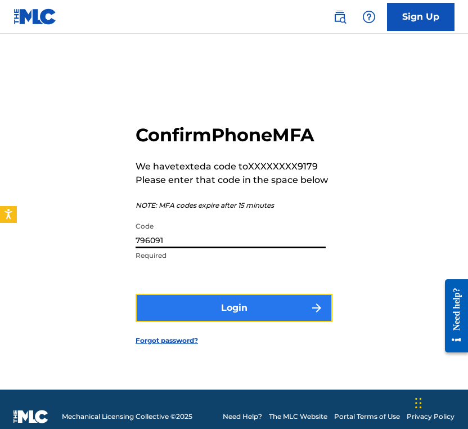
click at [206, 314] on button "Login" at bounding box center [234, 308] width 197 height 28
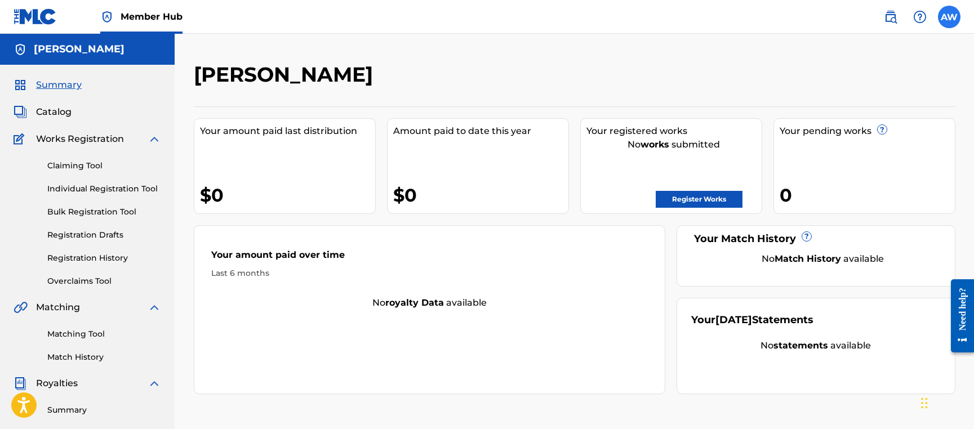
click at [925, 16] on label at bounding box center [948, 17] width 23 height 23
click at [925, 17] on input "AW [PERSON_NAME] [PERSON_NAME][EMAIL_ADDRESS][DOMAIN_NAME] Notification Prefere…" at bounding box center [949, 17] width 0 height 0
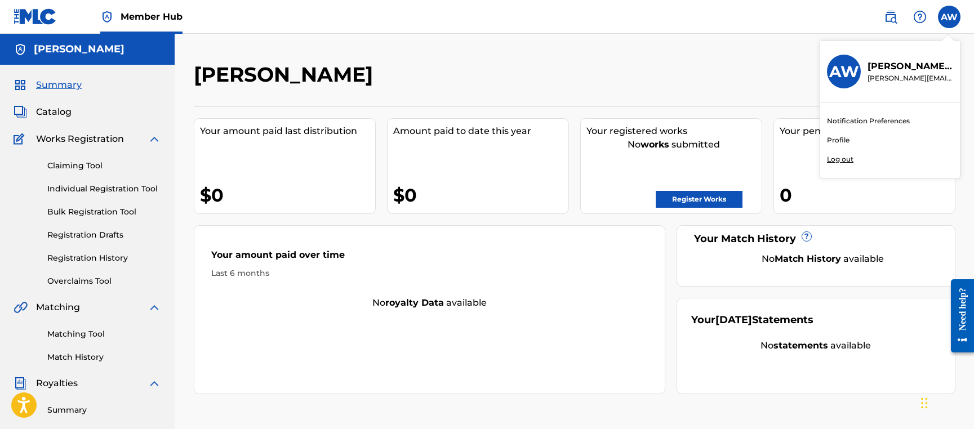
click at [842, 142] on link "Profile" at bounding box center [838, 140] width 23 height 10
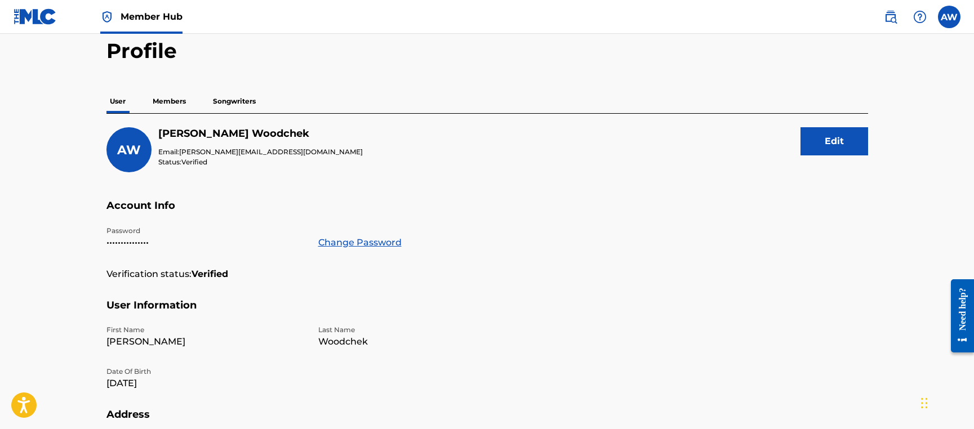
scroll to position [48, 0]
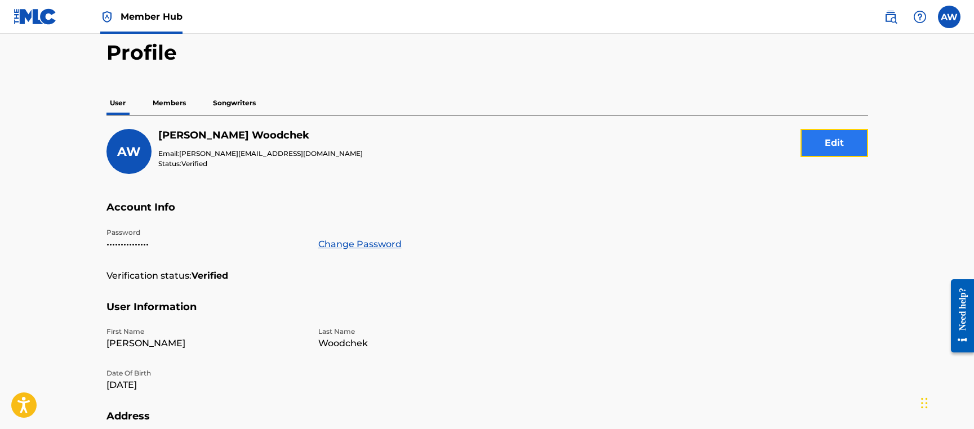
click at [844, 132] on button "Edit" at bounding box center [834, 143] width 68 height 28
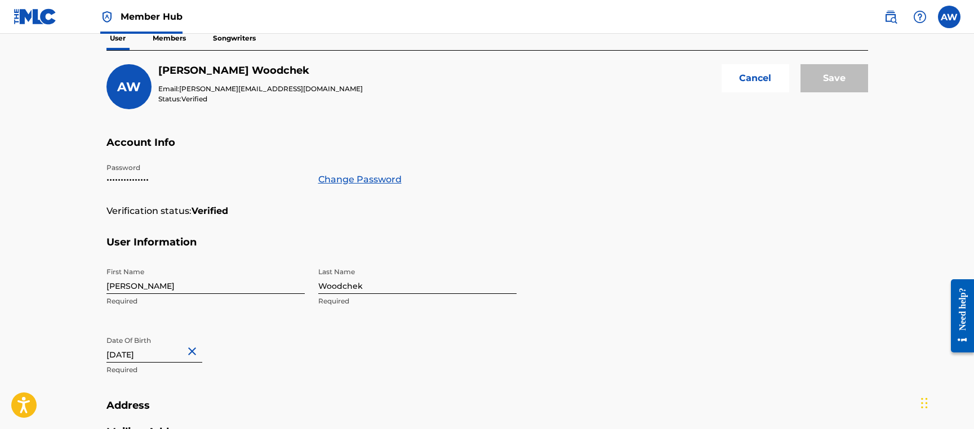
scroll to position [40, 0]
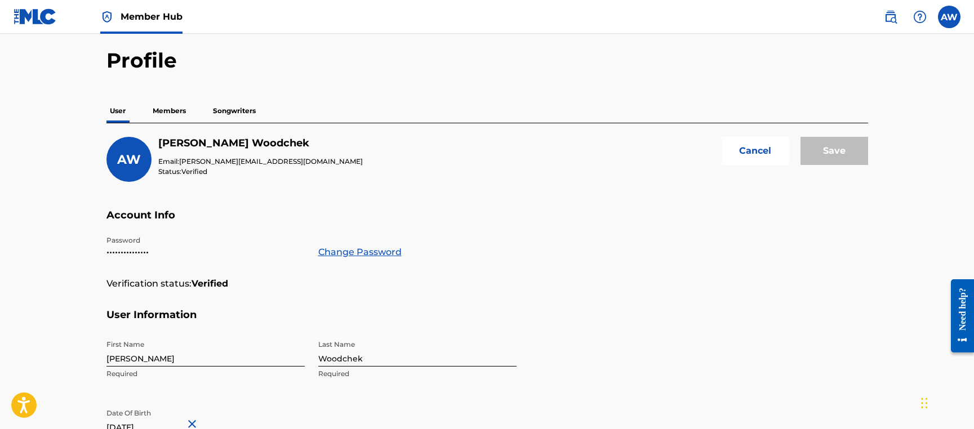
click at [167, 102] on p "Members" at bounding box center [169, 111] width 40 height 24
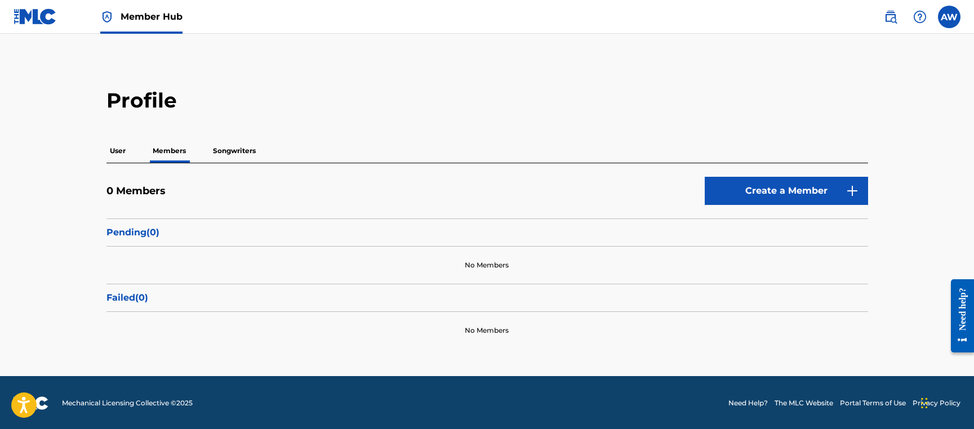
click at [241, 150] on p "Songwriters" at bounding box center [234, 151] width 50 height 24
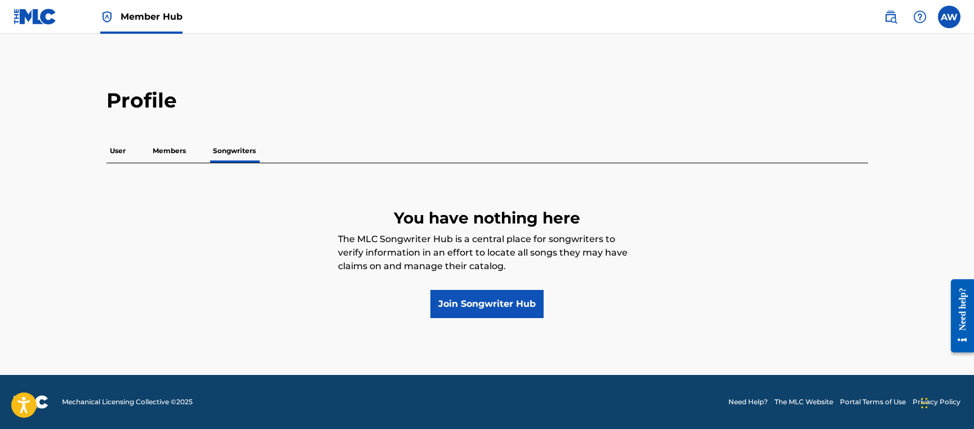
click at [169, 151] on p "Members" at bounding box center [169, 151] width 40 height 24
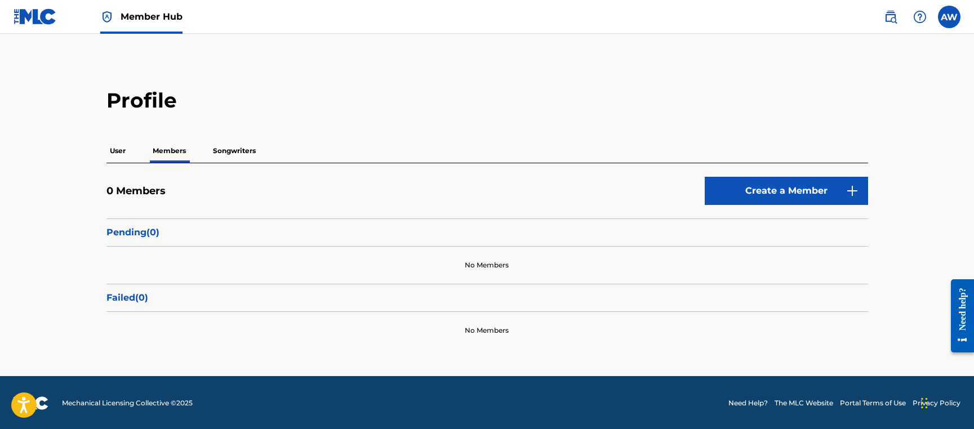
click at [257, 146] on p "Songwriters" at bounding box center [234, 151] width 50 height 24
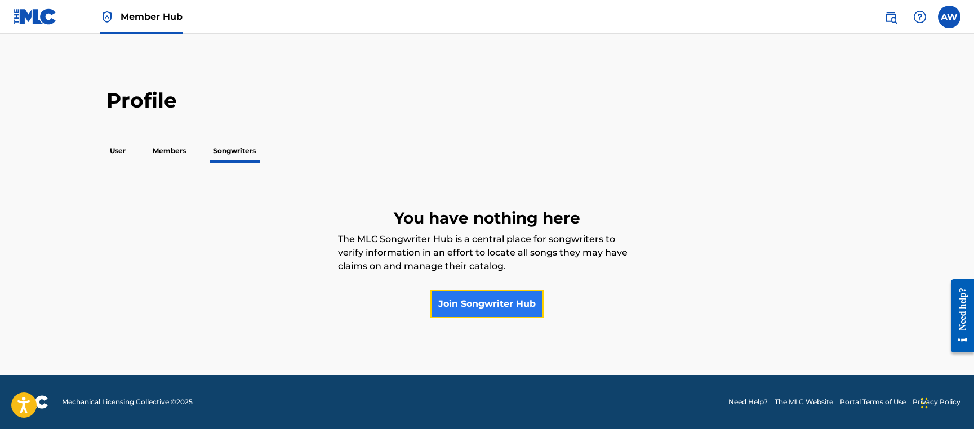
click at [468, 310] on link "Join Songwriter Hub" at bounding box center [486, 304] width 113 height 28
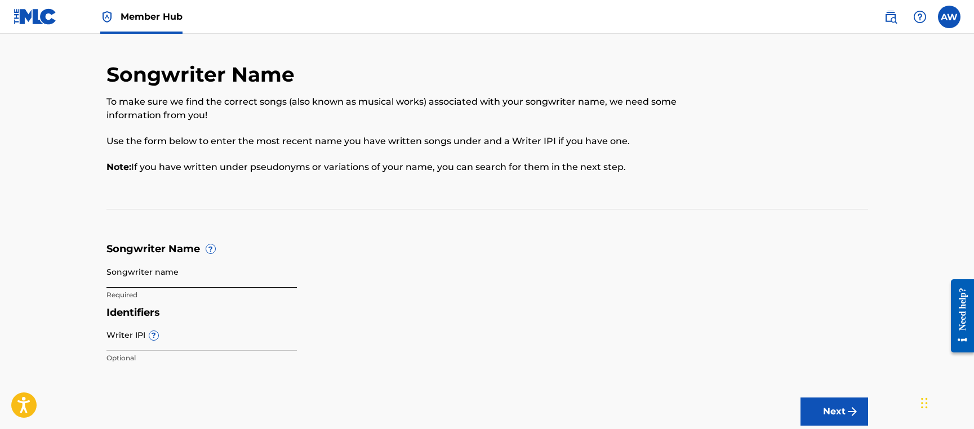
click at [163, 280] on input "Songwriter name" at bounding box center [201, 272] width 190 height 32
type input "[PERSON_NAME]"
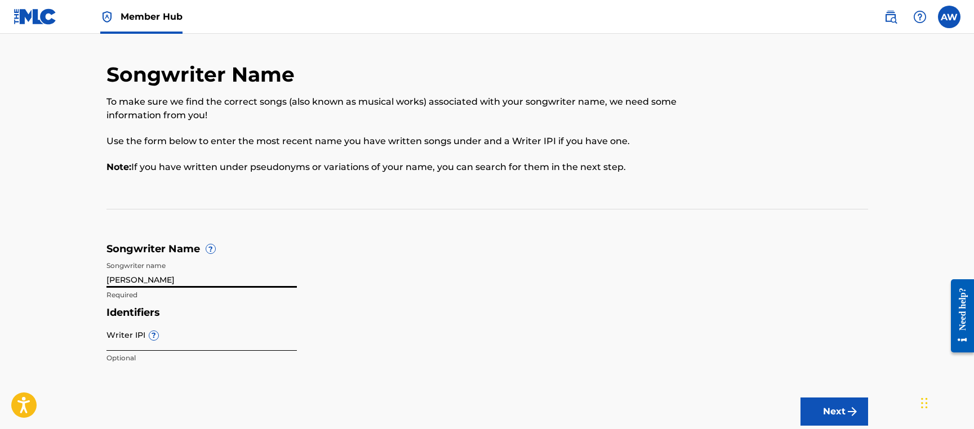
click at [157, 342] on input "Writer IPI ?" at bounding box center [201, 335] width 190 height 32
click at [506, 288] on form "Songwriter Name ? Songwriter name [PERSON_NAME] Required Identifiers Writer IPI…" at bounding box center [486, 306] width 761 height 127
click at [31, 13] on img at bounding box center [35, 16] width 43 height 16
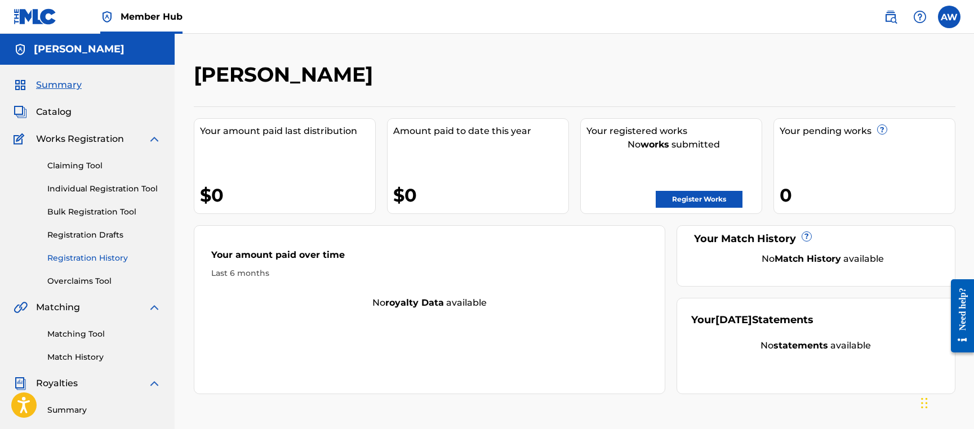
click at [88, 258] on link "Registration History" at bounding box center [104, 258] width 114 height 12
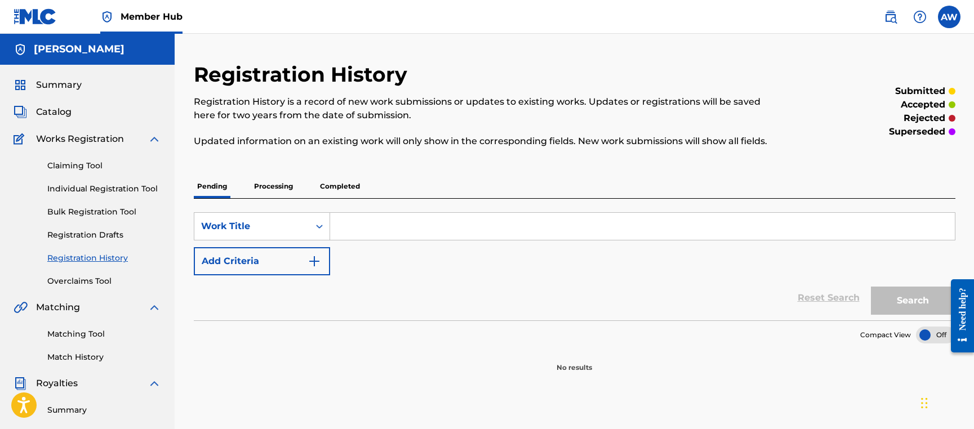
click at [271, 188] on p "Processing" at bounding box center [274, 187] width 46 height 24
click at [358, 186] on p "Completed" at bounding box center [339, 187] width 47 height 24
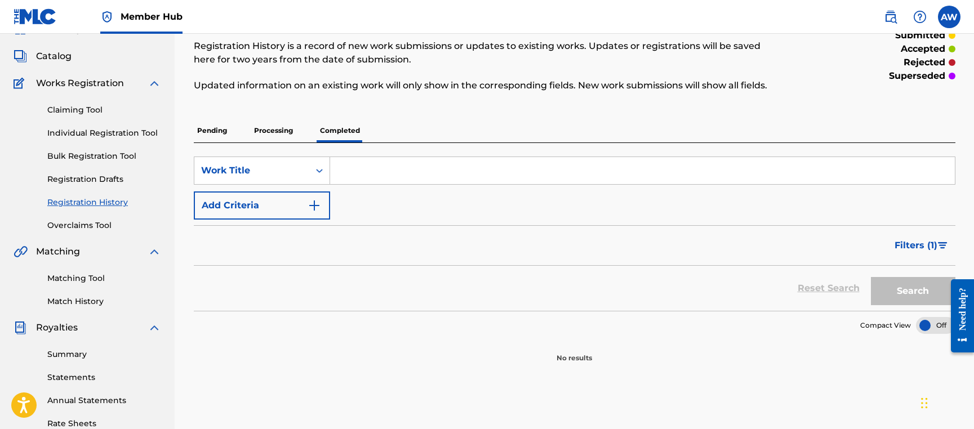
scroll to position [55, 0]
click at [208, 136] on p "Pending" at bounding box center [212, 132] width 37 height 24
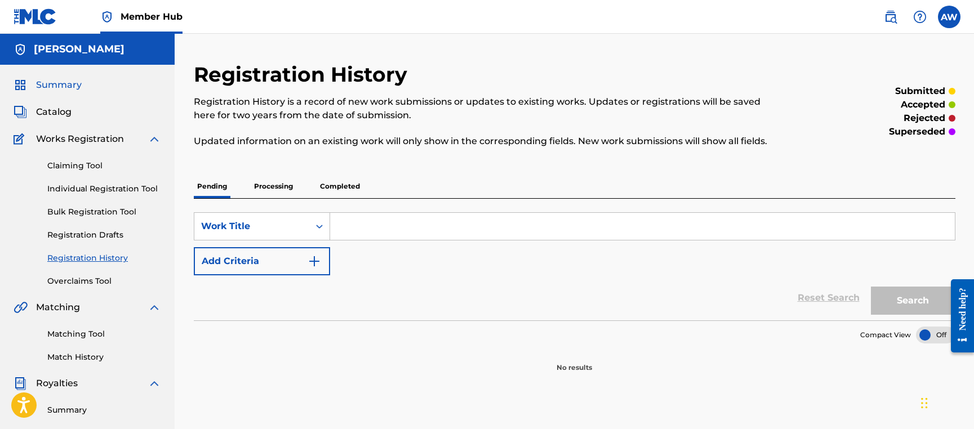
click at [57, 89] on span "Summary" at bounding box center [59, 85] width 46 height 14
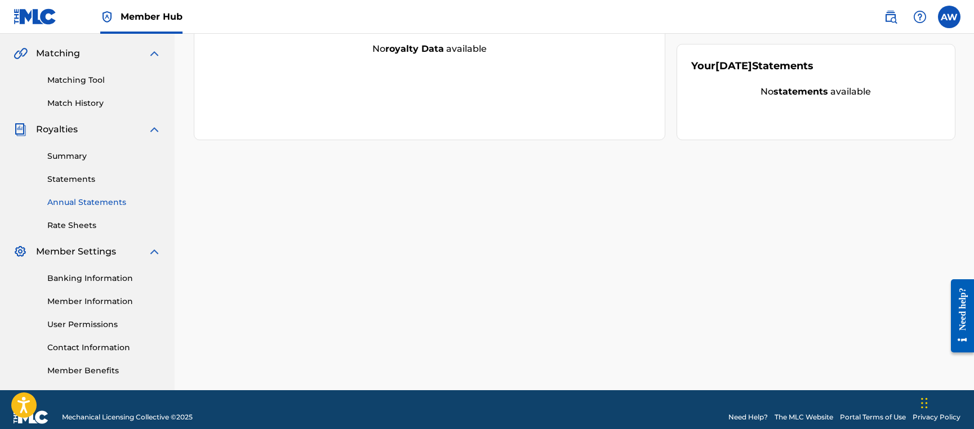
scroll to position [269, 0]
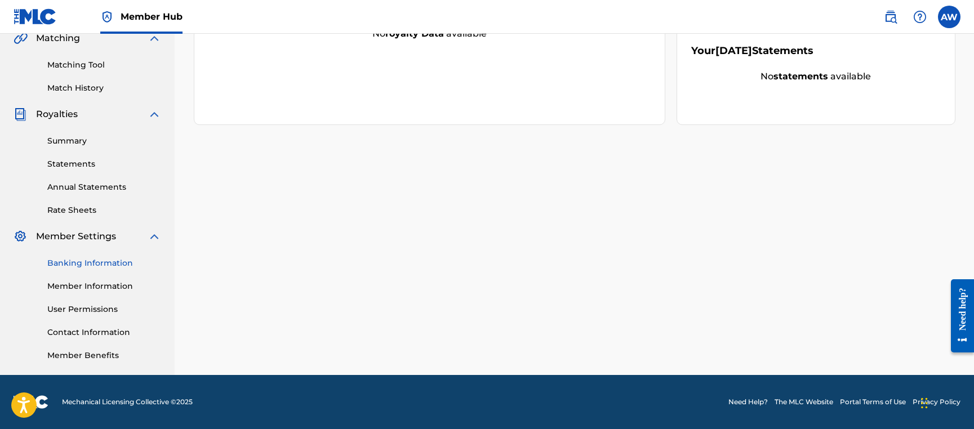
click at [77, 261] on link "Banking Information" at bounding box center [104, 263] width 114 height 12
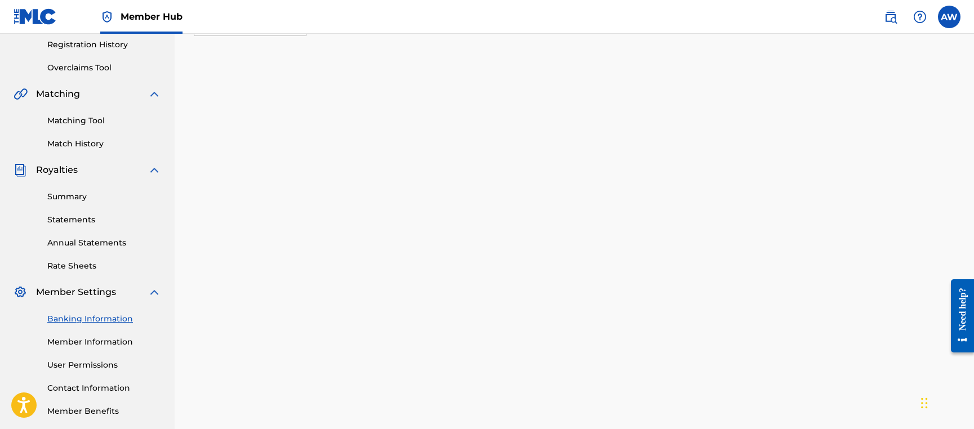
scroll to position [310, 0]
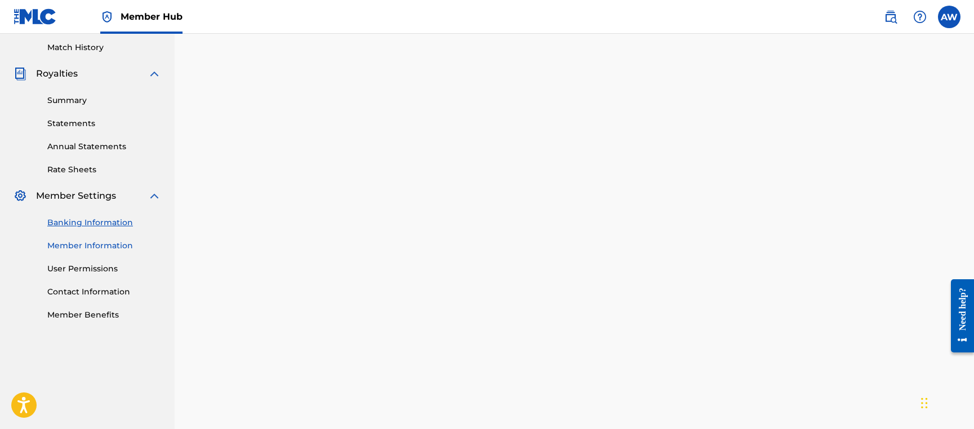
click at [96, 247] on link "Member Information" at bounding box center [104, 246] width 114 height 12
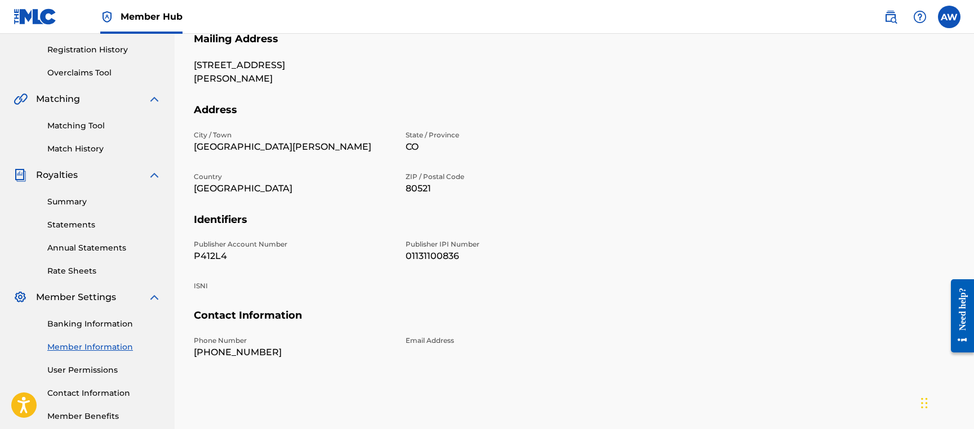
scroll to position [209, 0]
click at [428, 253] on p "01131100836" at bounding box center [504, 255] width 198 height 14
copy p "01131100836"
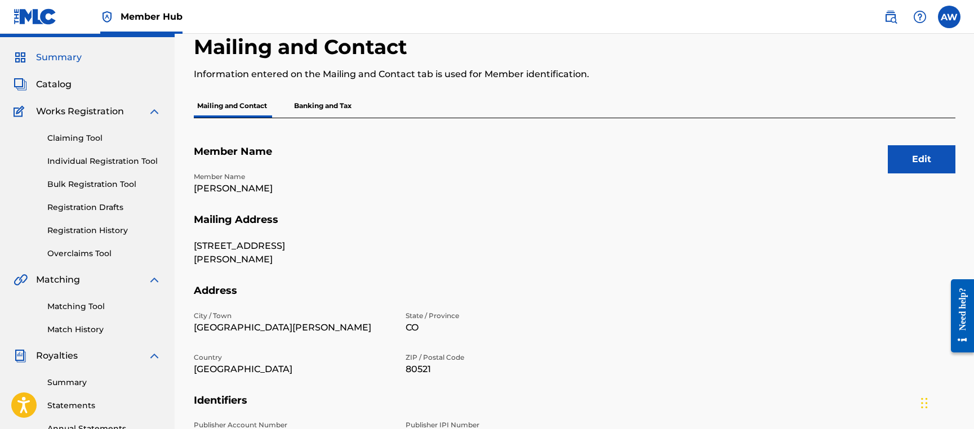
scroll to position [0, 0]
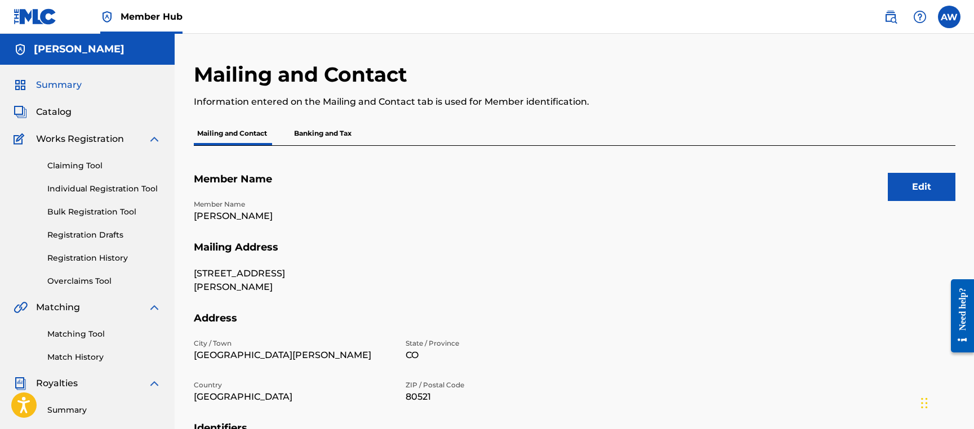
click at [59, 82] on span "Summary" at bounding box center [59, 85] width 46 height 14
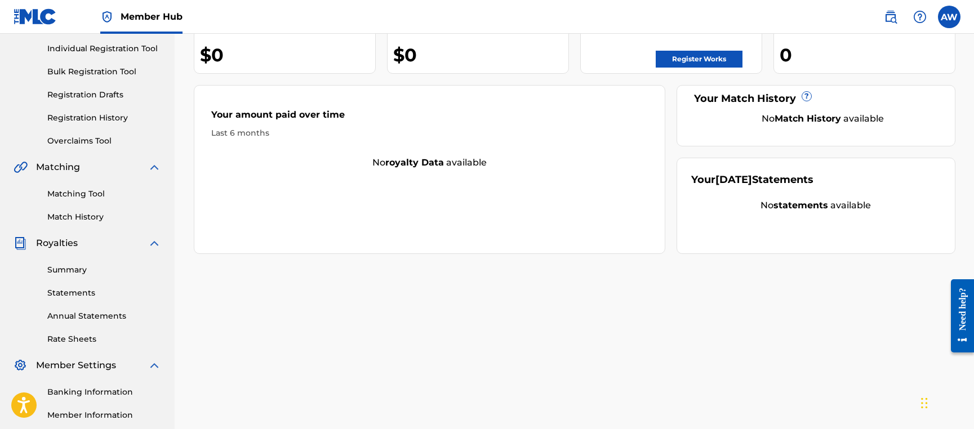
scroll to position [269, 0]
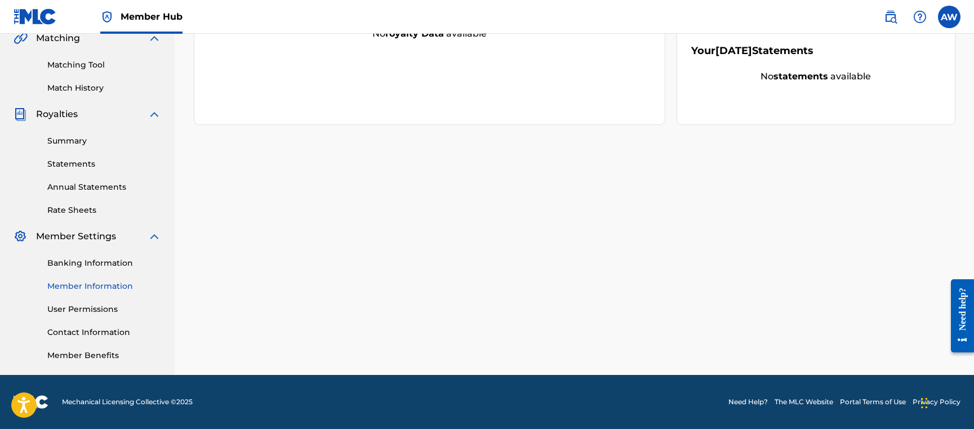
click at [96, 284] on link "Member Information" at bounding box center [104, 286] width 114 height 12
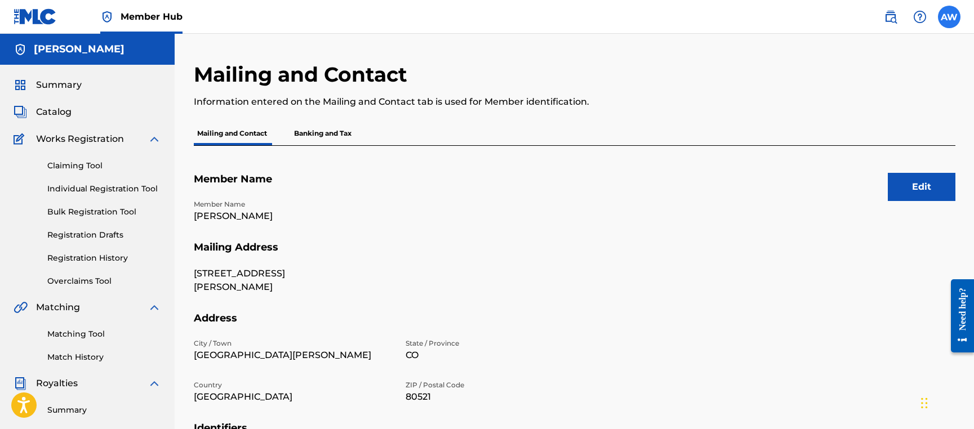
click at [925, 19] on label at bounding box center [948, 17] width 23 height 23
click at [925, 17] on input "AW [PERSON_NAME] [PERSON_NAME][EMAIL_ADDRESS][DOMAIN_NAME] Notification Prefere…" at bounding box center [949, 17] width 0 height 0
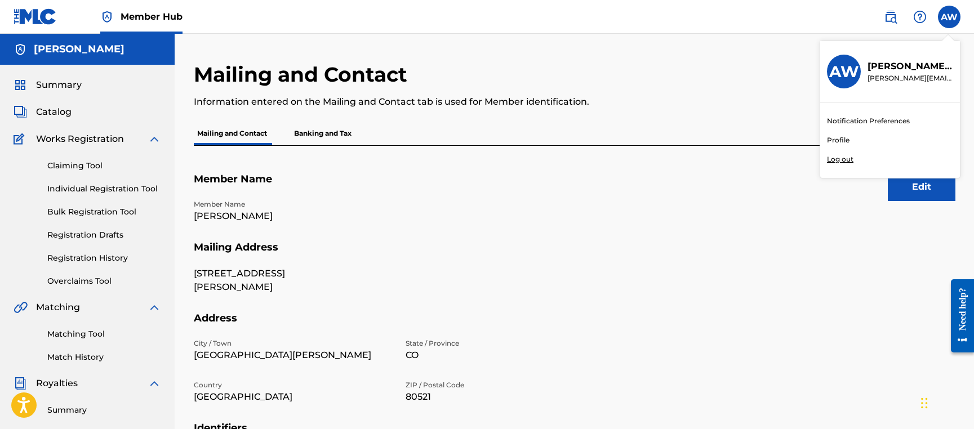
click at [842, 140] on link "Profile" at bounding box center [838, 140] width 23 height 10
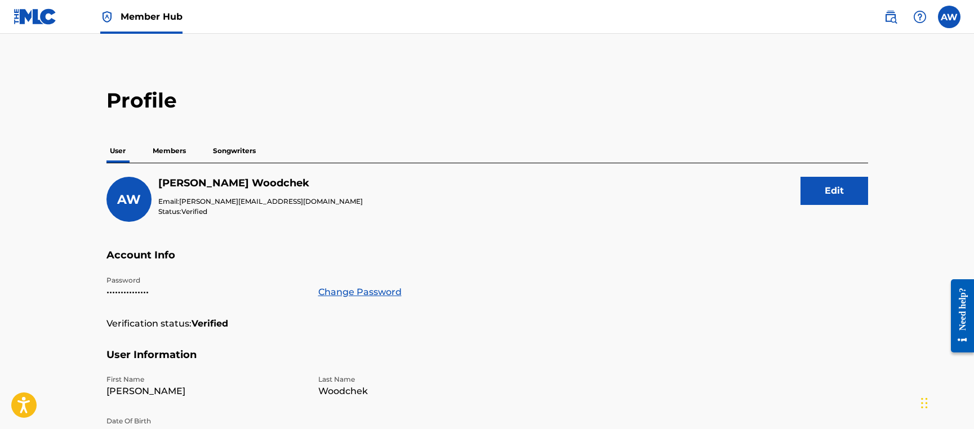
click at [244, 148] on p "Songwriters" at bounding box center [234, 151] width 50 height 24
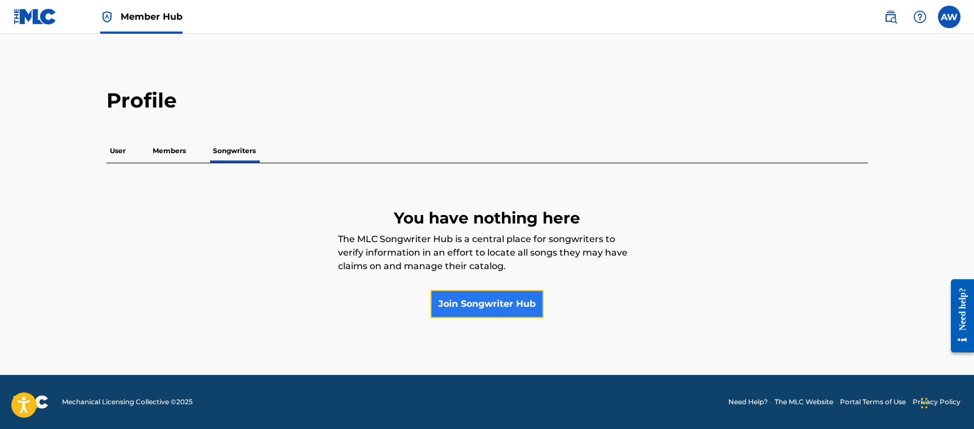
click at [488, 303] on link "Join Songwriter Hub" at bounding box center [486, 304] width 113 height 28
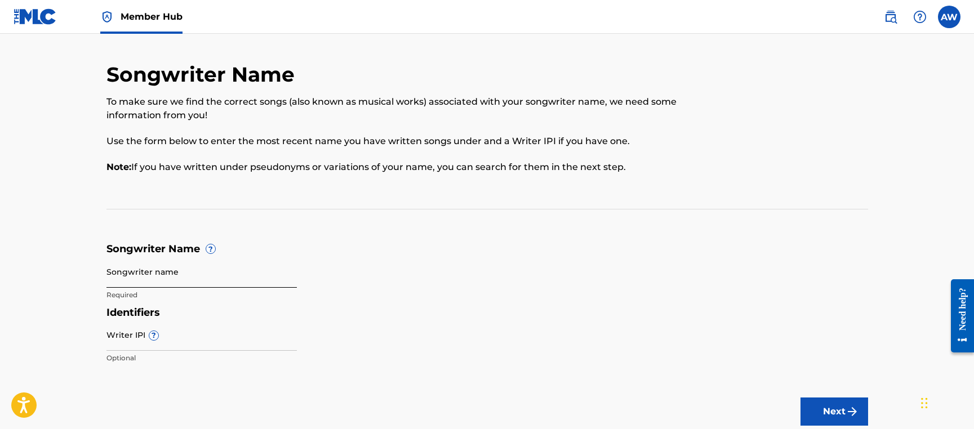
click at [176, 278] on input "Songwriter name" at bounding box center [201, 272] width 190 height 32
type input "[PERSON_NAME]"
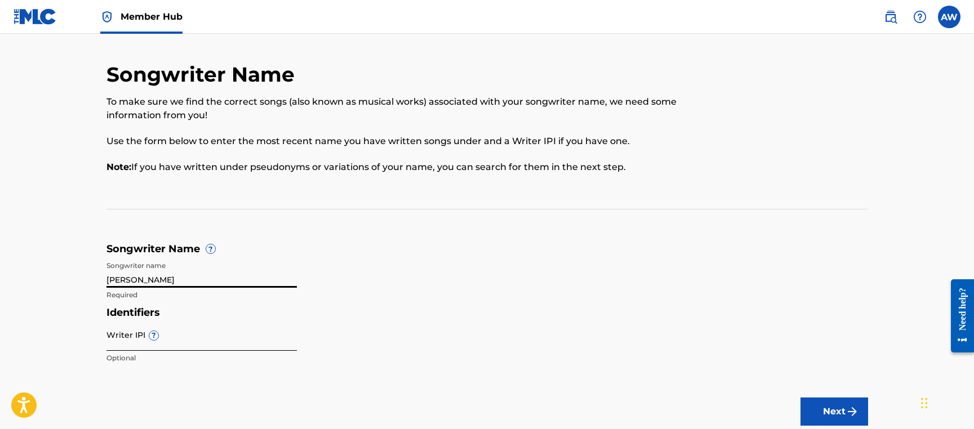
click at [160, 340] on input "Writer IPI ?" at bounding box center [201, 335] width 190 height 32
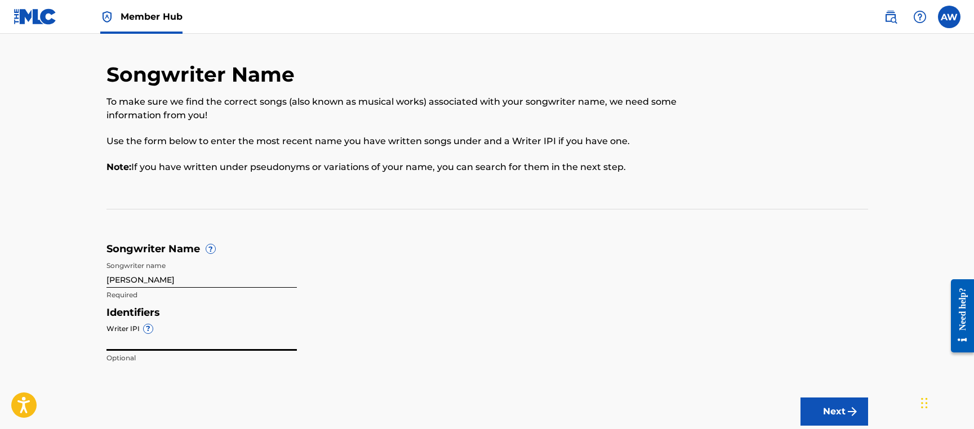
paste input "01131100836"
type input "01131100836"
click at [342, 345] on div "Identifiers Writer IPI ? 01131100836 Optional" at bounding box center [486, 338] width 761 height 64
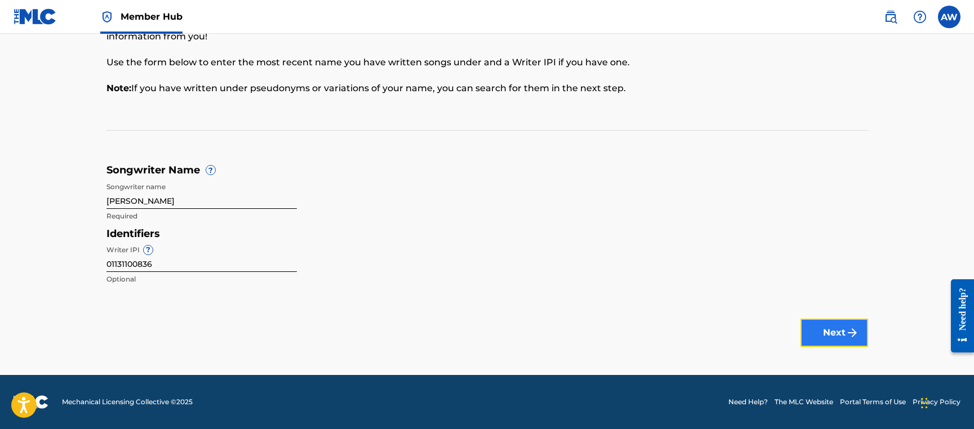
click at [842, 338] on button "Next" at bounding box center [834, 333] width 68 height 28
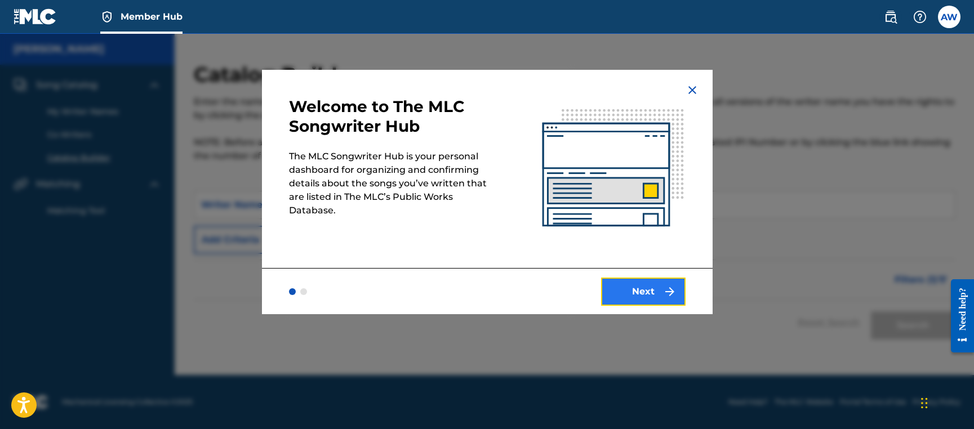
click at [635, 292] on button "Next" at bounding box center [643, 292] width 84 height 28
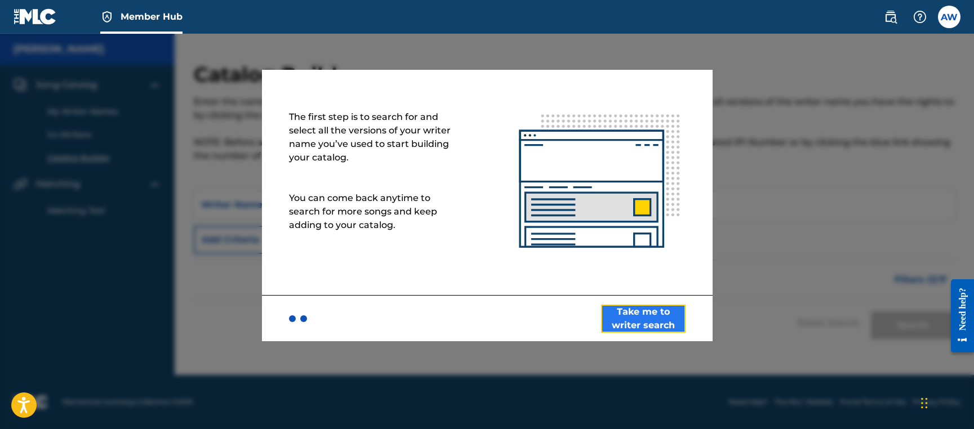
click at [642, 326] on button "Take me to writer search" at bounding box center [643, 319] width 84 height 28
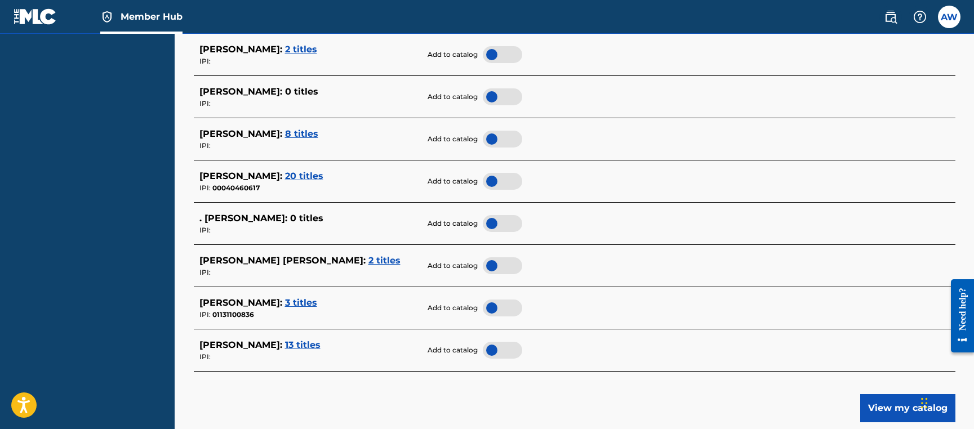
scroll to position [467, 0]
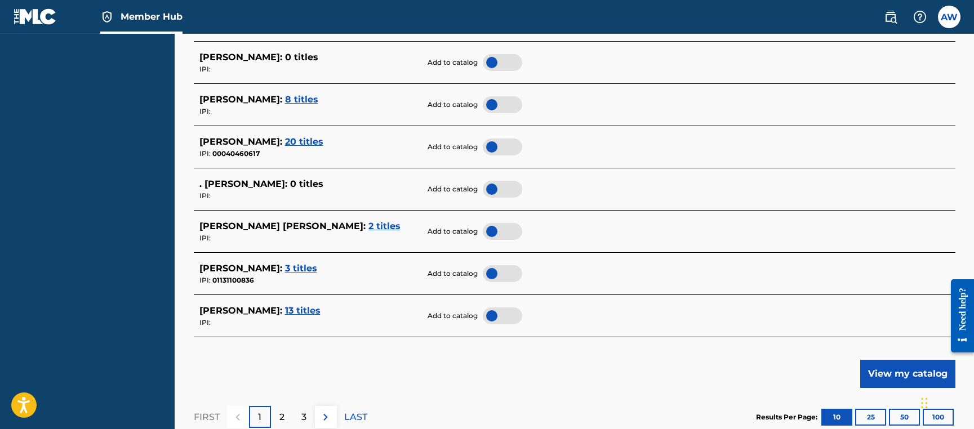
click at [500, 269] on div at bounding box center [502, 273] width 39 height 17
click at [317, 270] on span "3 titles" at bounding box center [301, 268] width 32 height 11
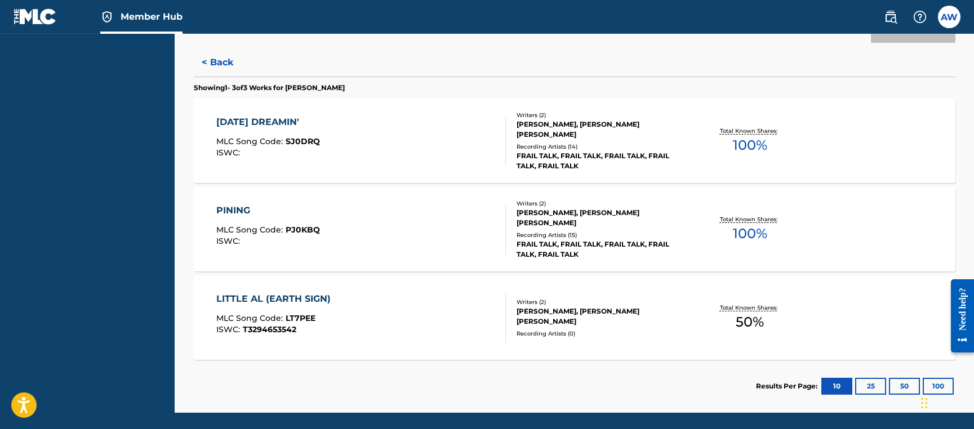
scroll to position [291, 0]
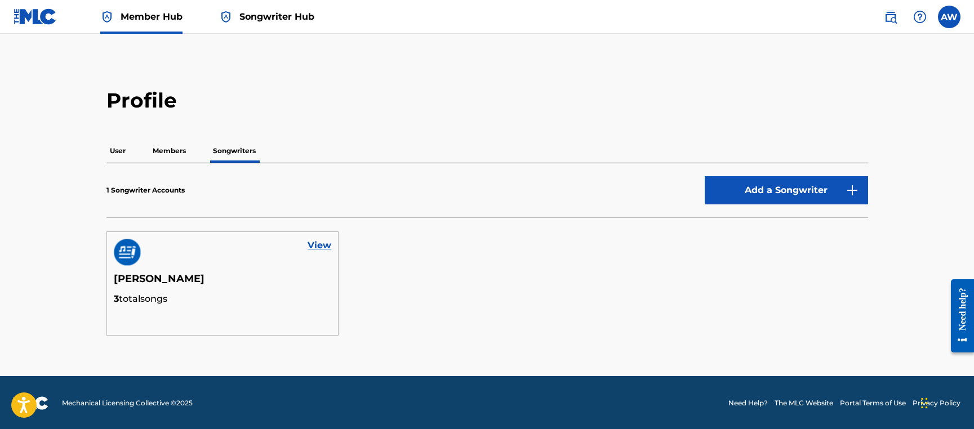
click at [168, 150] on p "Members" at bounding box center [169, 151] width 40 height 24
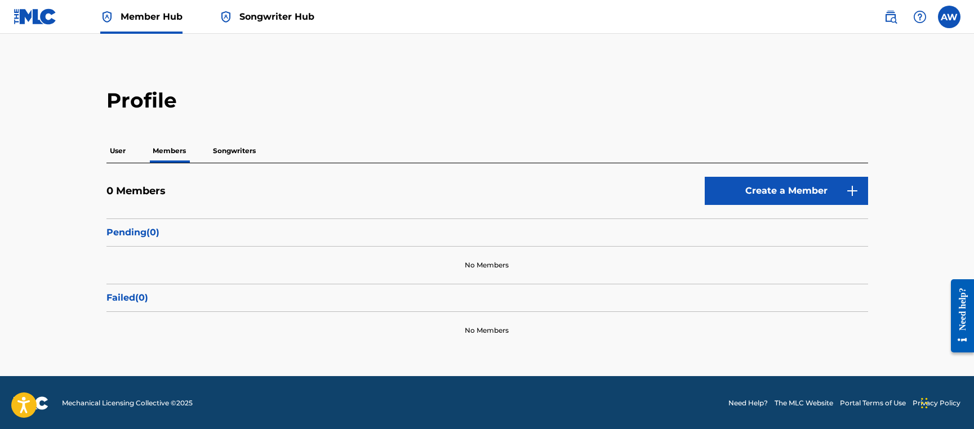
click at [120, 155] on p "User" at bounding box center [117, 151] width 23 height 24
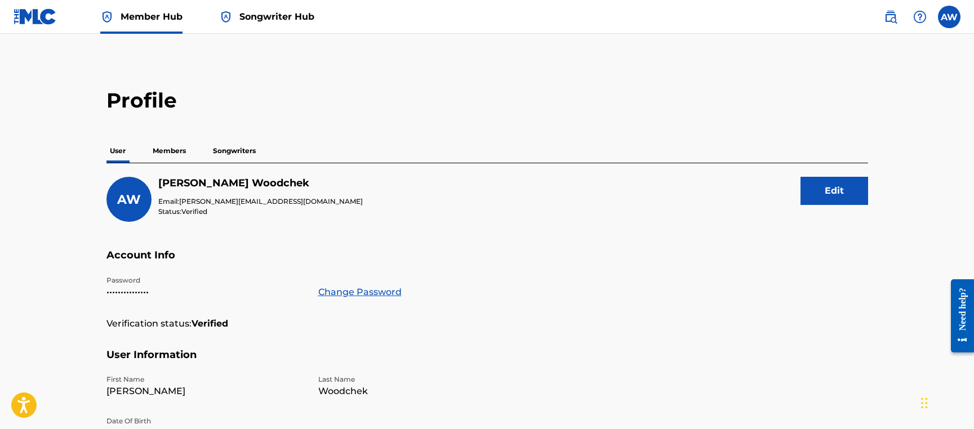
click at [284, 22] on span "Songwriter Hub" at bounding box center [276, 16] width 75 height 13
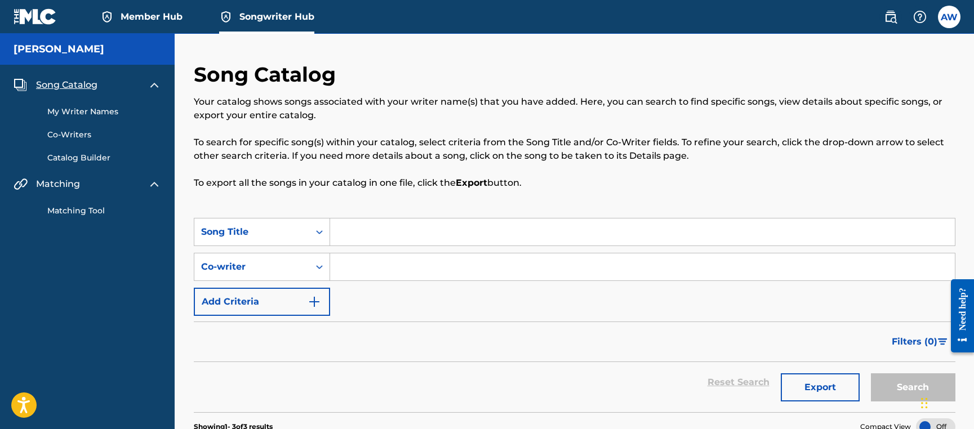
click at [74, 135] on link "Co-Writers" at bounding box center [104, 135] width 114 height 12
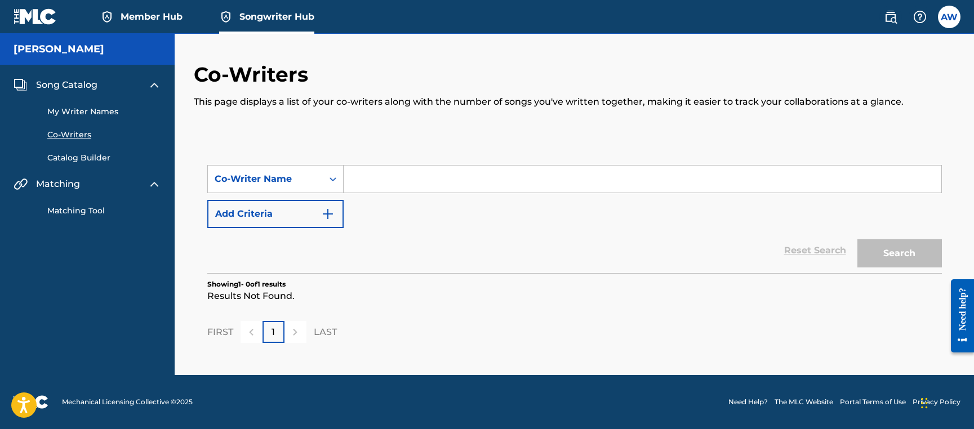
click at [401, 180] on input "Search Form" at bounding box center [641, 179] width 597 height 27
type input "[PERSON_NAME]"
click at [857, 239] on button "Search" at bounding box center [899, 253] width 84 height 28
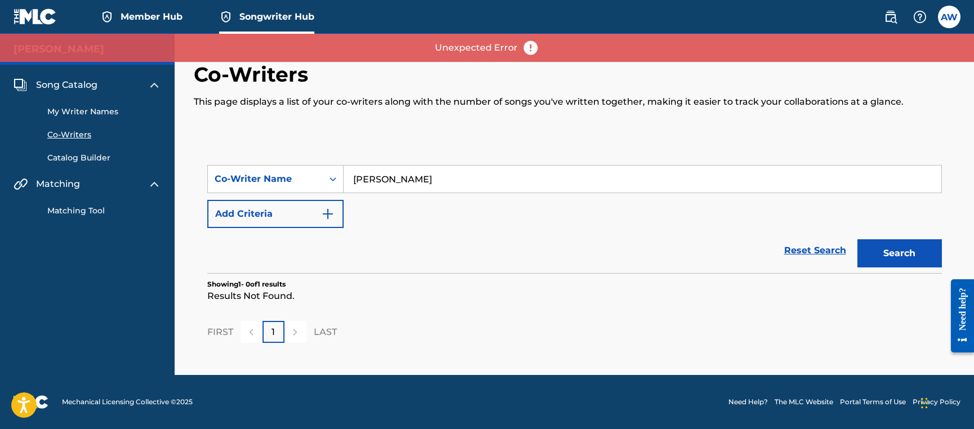
click at [100, 156] on link "Catalog Builder" at bounding box center [104, 158] width 114 height 12
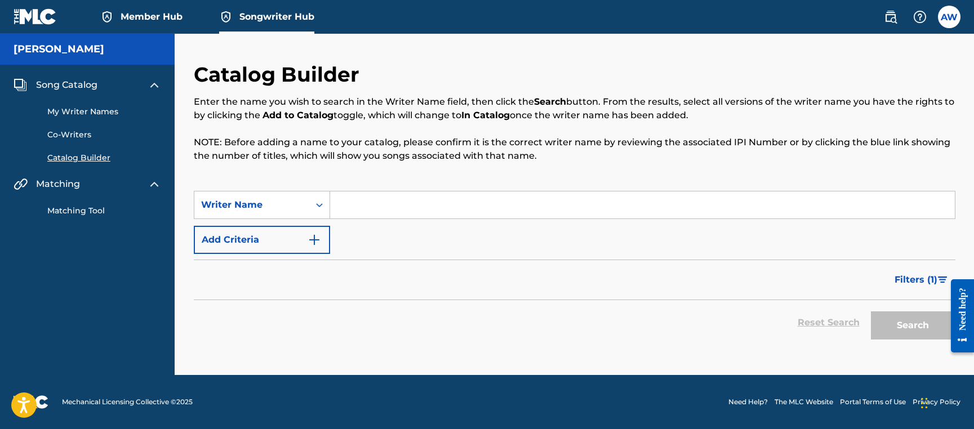
click at [59, 114] on link "My Writer Names" at bounding box center [104, 112] width 114 height 12
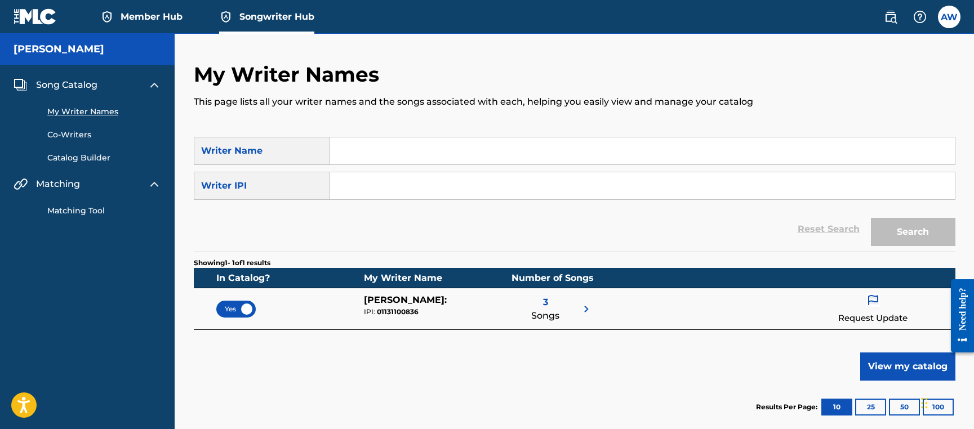
click at [38, 16] on img at bounding box center [35, 16] width 43 height 16
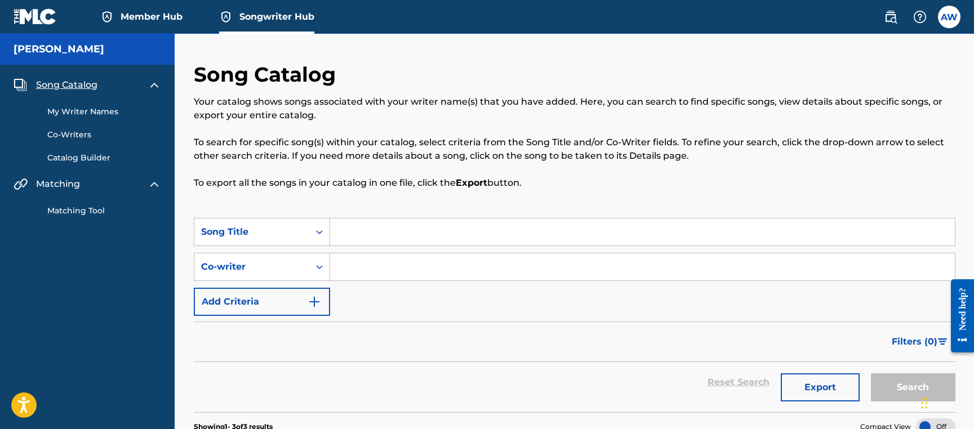
click at [43, 16] on img at bounding box center [35, 16] width 43 height 16
click at [41, 9] on img at bounding box center [35, 16] width 43 height 16
click at [172, 15] on span "Member Hub" at bounding box center [151, 16] width 62 height 13
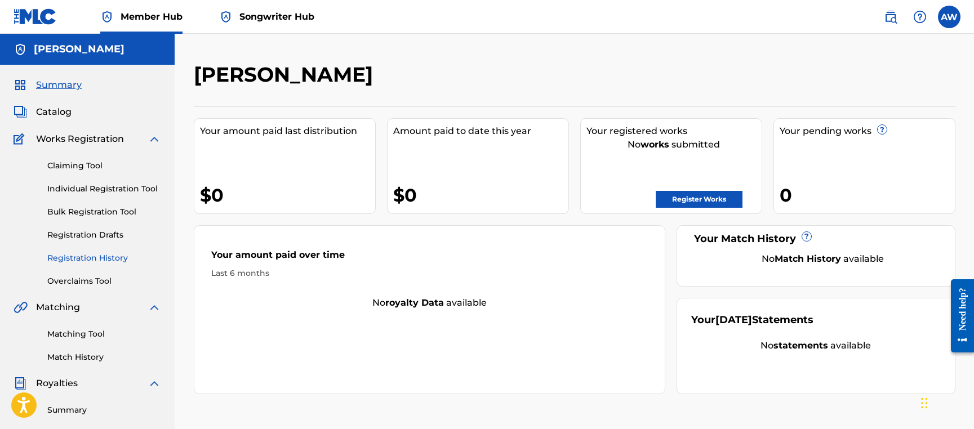
click at [92, 261] on link "Registration History" at bounding box center [104, 258] width 114 height 12
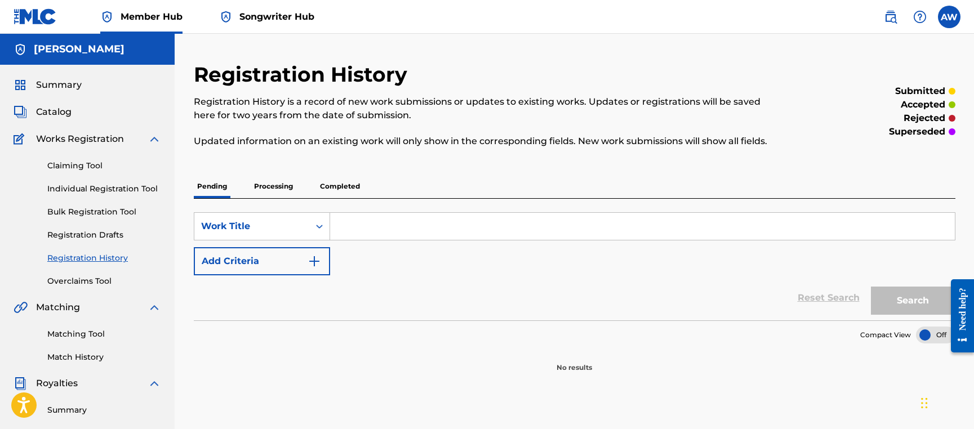
click at [284, 191] on p "Processing" at bounding box center [274, 187] width 46 height 24
click at [338, 189] on p "Completed" at bounding box center [339, 187] width 47 height 24
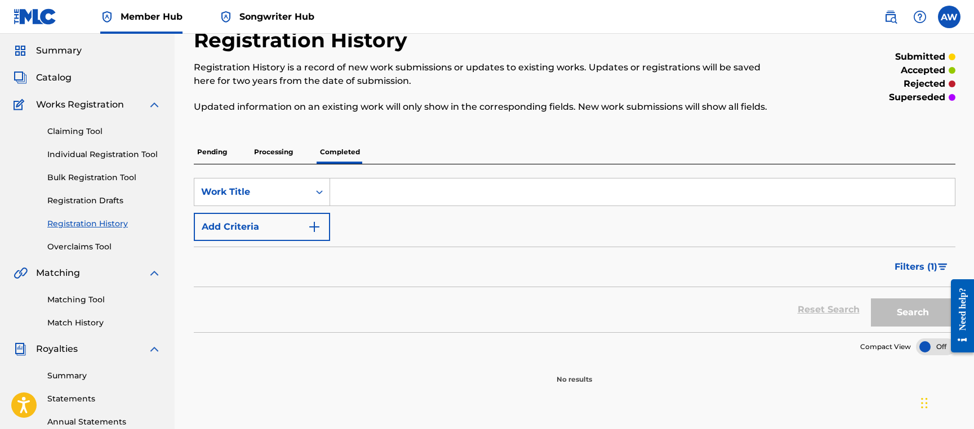
scroll to position [72, 0]
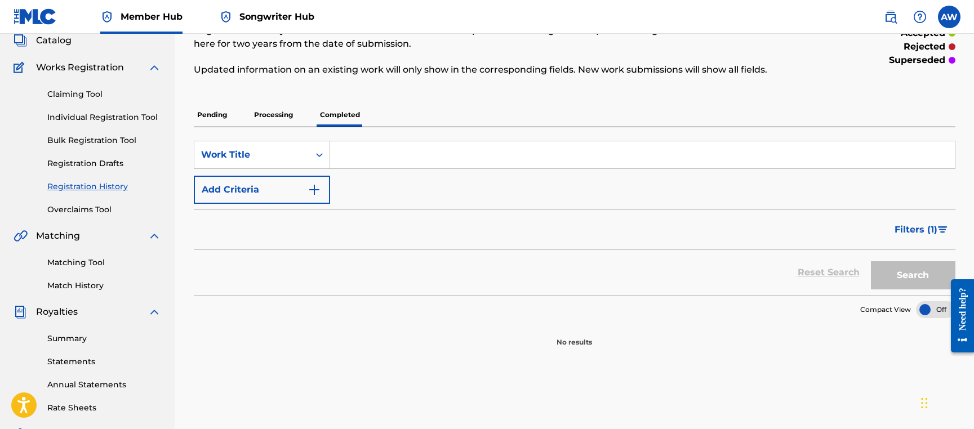
click at [343, 157] on input "Search Form" at bounding box center [642, 154] width 624 height 27
click at [95, 207] on link "Overclaims Tool" at bounding box center [104, 210] width 114 height 12
